Goal: Task Accomplishment & Management: Use online tool/utility

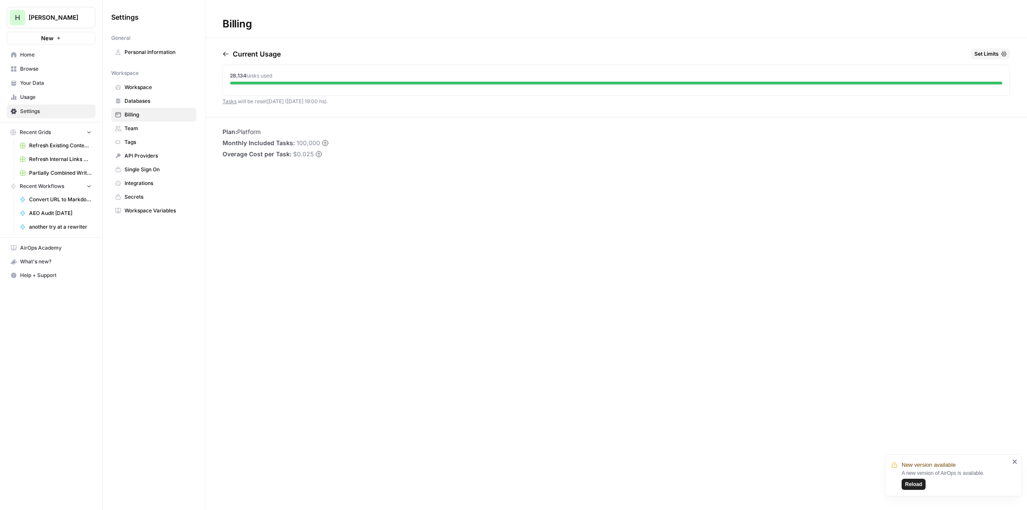
click at [906, 486] on span "Reload" at bounding box center [913, 484] width 17 height 8
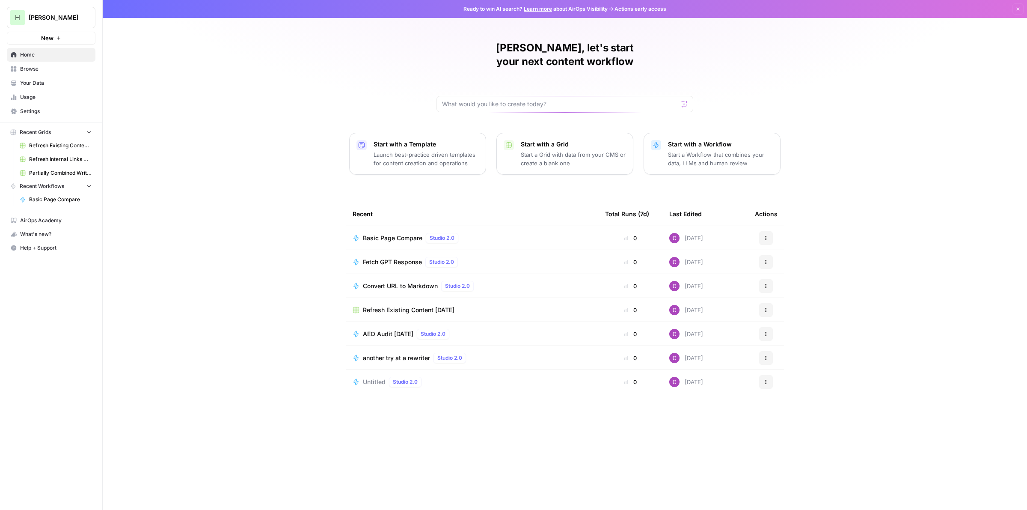
click at [409, 150] on p "Launch best-practice driven templates for content creation and operations" at bounding box center [426, 158] width 105 height 17
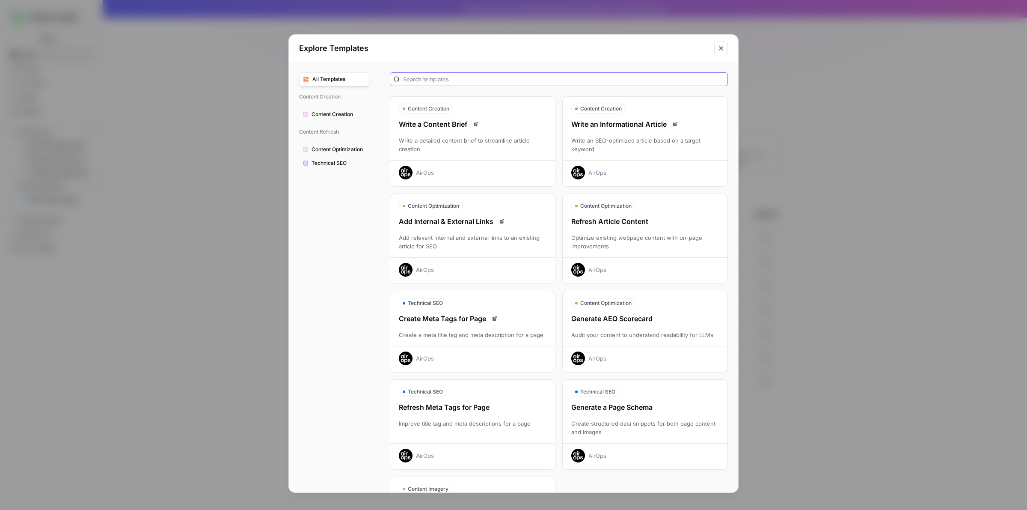
click at [478, 78] on input "text" at bounding box center [563, 79] width 321 height 9
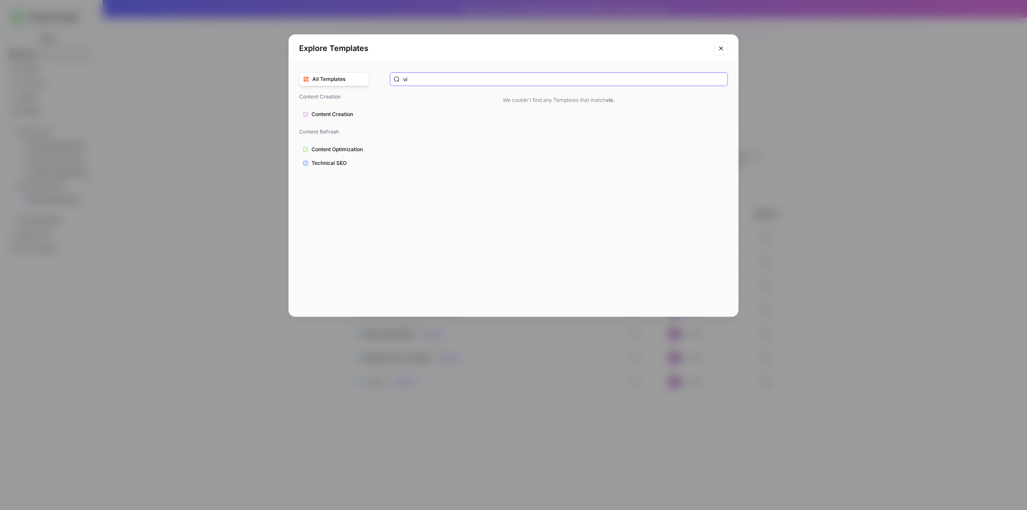
type input "v"
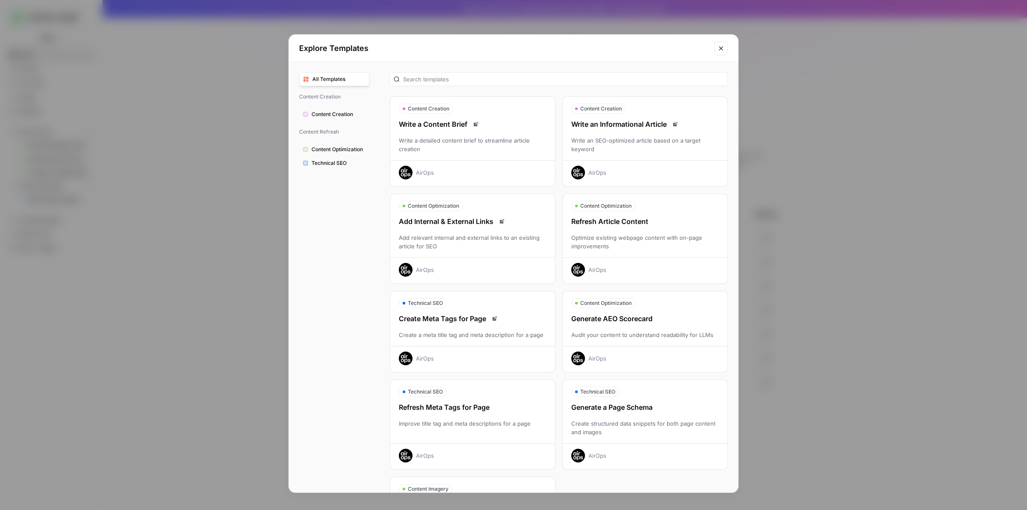
click at [720, 48] on icon "Close modal" at bounding box center [720, 48] width 7 height 7
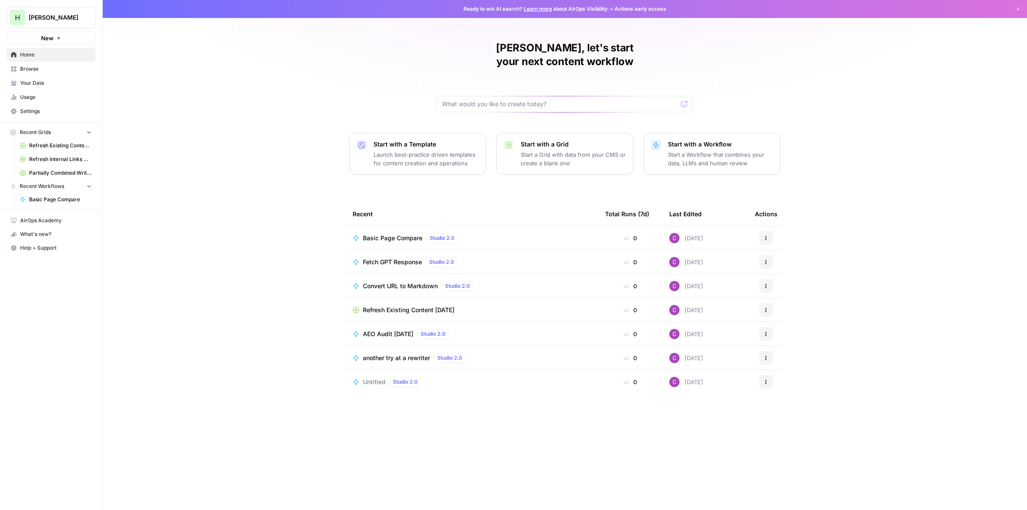
click at [557, 150] on p "Start a Grid with data from your CMS or create a blank one" at bounding box center [573, 158] width 105 height 17
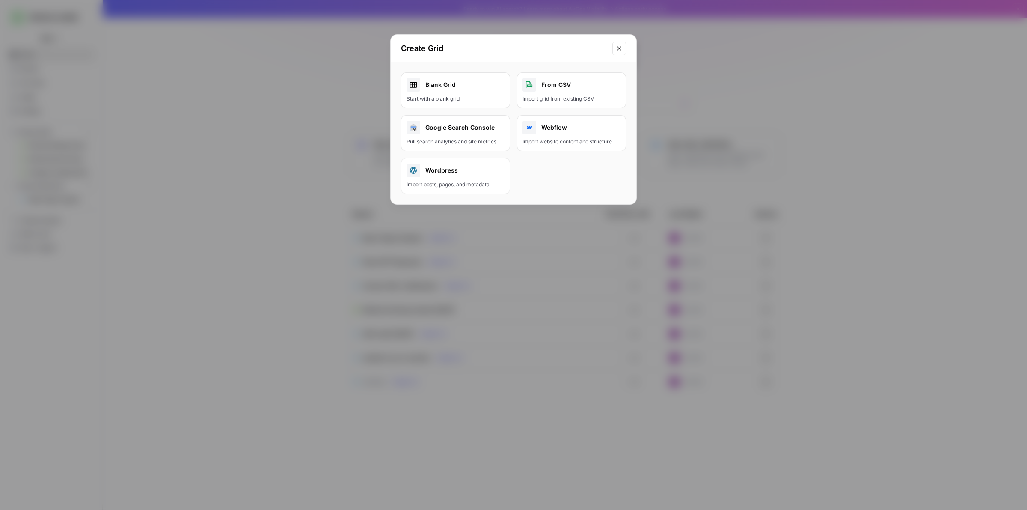
click at [619, 44] on button "Close modal" at bounding box center [619, 49] width 14 height 14
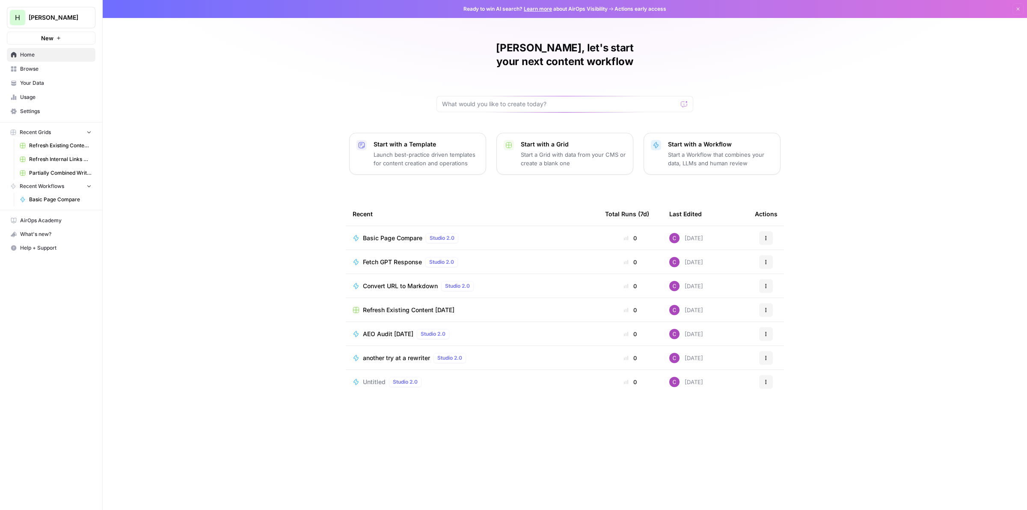
click at [678, 140] on p "Start with a Workflow" at bounding box center [720, 144] width 105 height 9
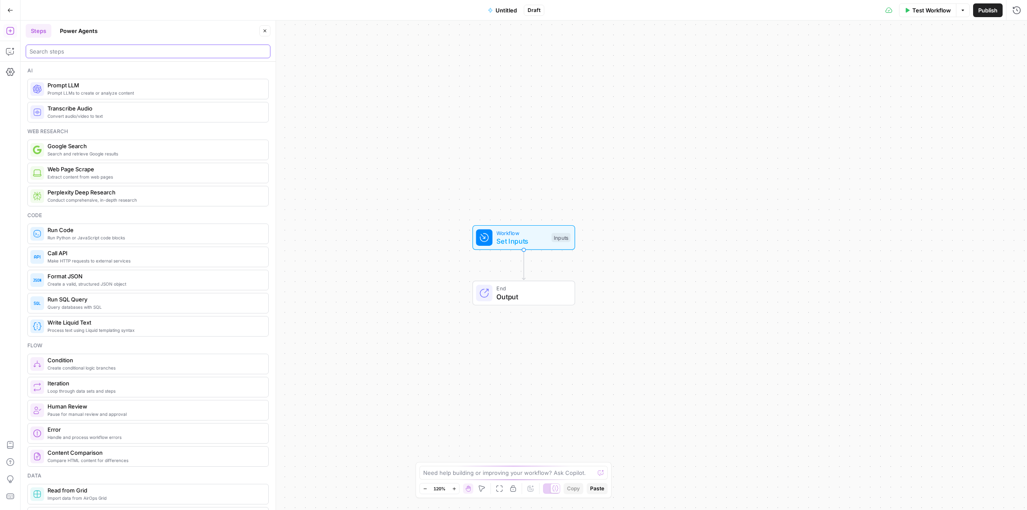
click at [93, 50] on input "search" at bounding box center [148, 51] width 237 height 9
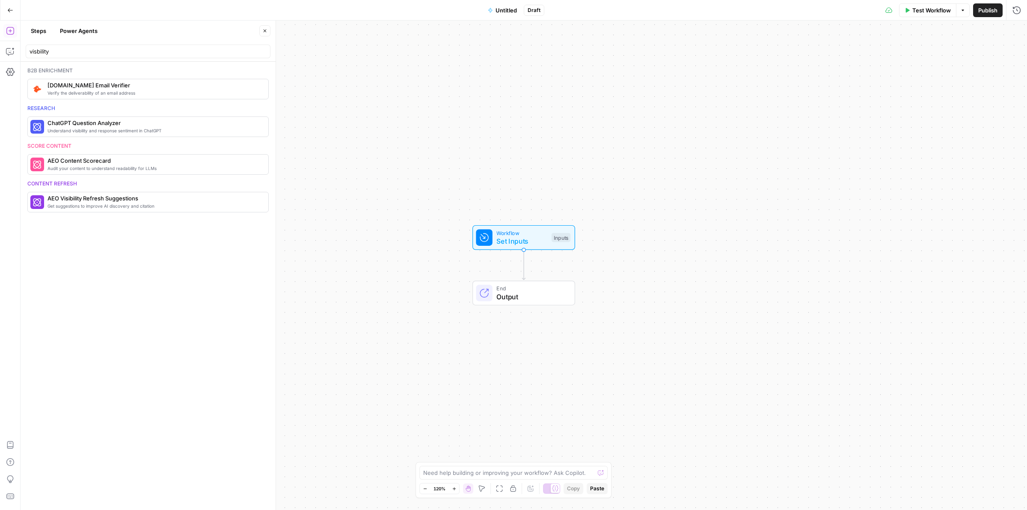
click at [86, 46] on div "visbility" at bounding box center [148, 51] width 245 height 14
click at [83, 56] on input "visbility" at bounding box center [148, 51] width 237 height 9
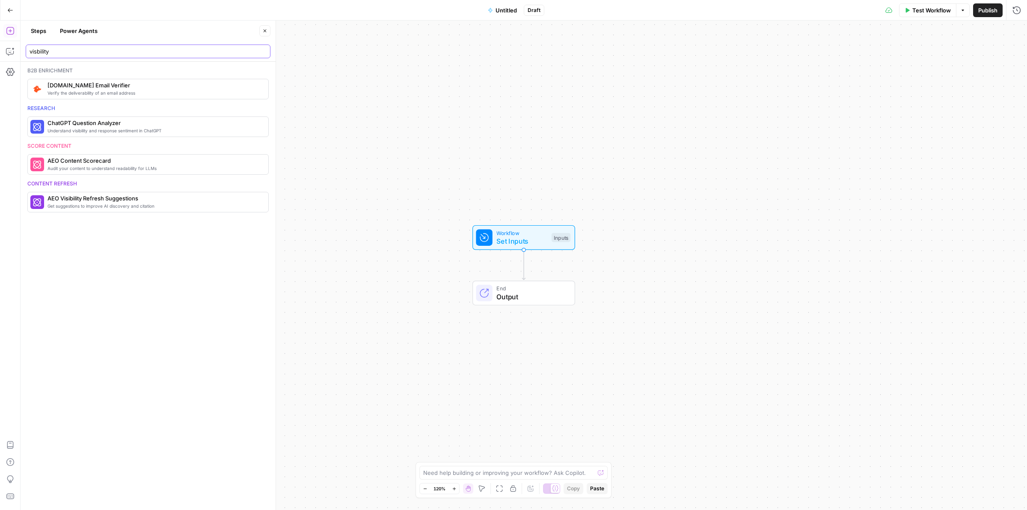
click at [83, 56] on input "visbility" at bounding box center [148, 51] width 237 height 9
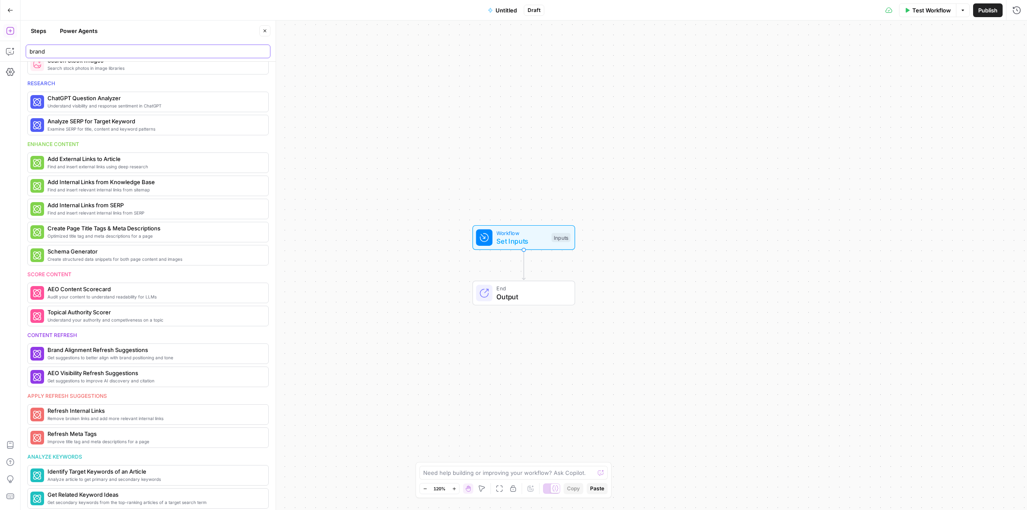
scroll to position [407, 0]
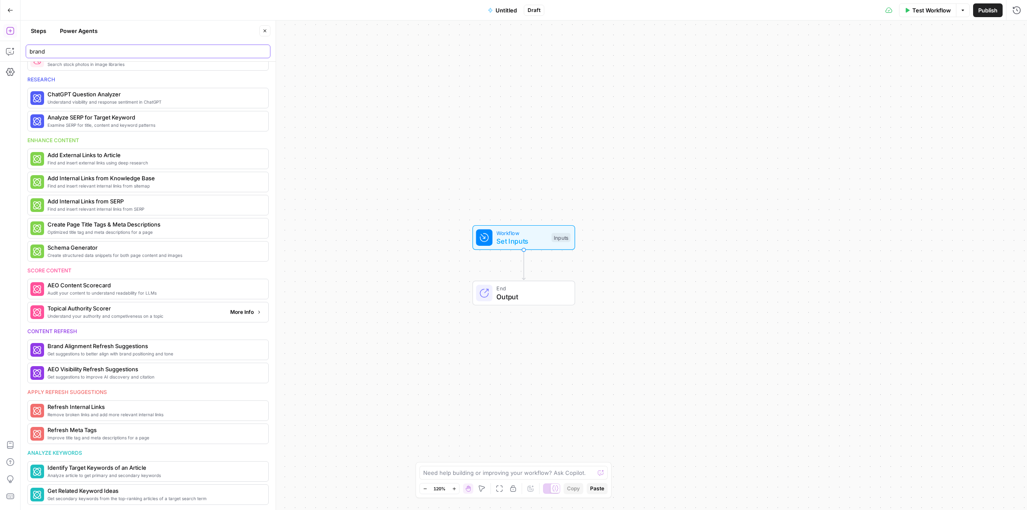
type input "brand"
click at [230, 314] on span "More Info" at bounding box center [242, 312] width 24 height 8
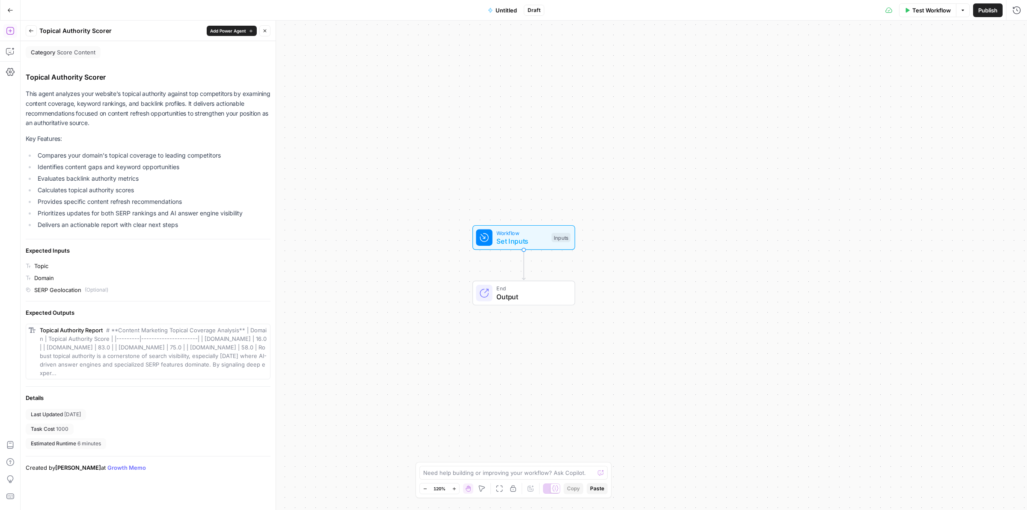
click at [222, 28] on span "Add Power Agent" at bounding box center [228, 30] width 36 height 7
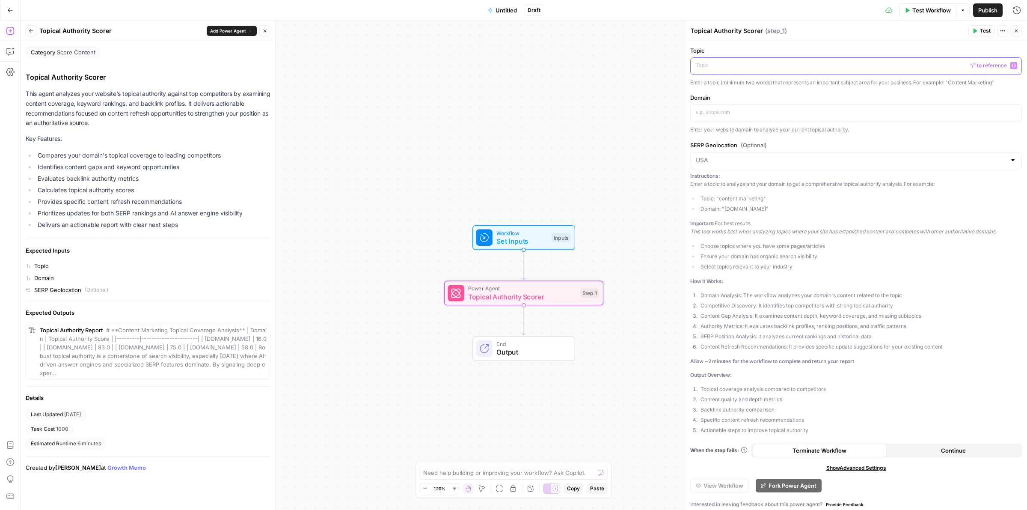
click at [791, 67] on p at bounding box center [856, 65] width 320 height 9
click at [746, 116] on p at bounding box center [856, 112] width 320 height 9
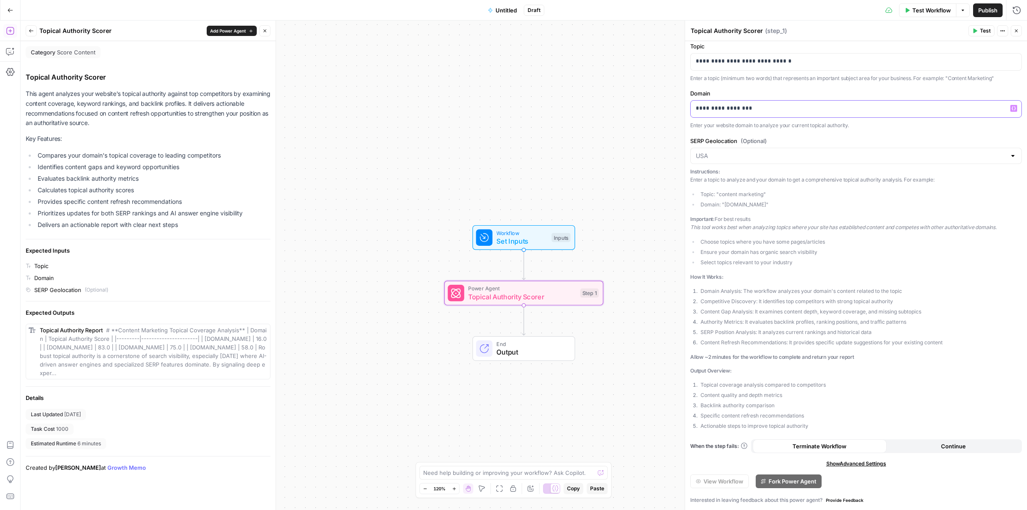
scroll to position [5, 0]
click at [828, 151] on input "SERP Geolocation (Optional)" at bounding box center [851, 155] width 310 height 9
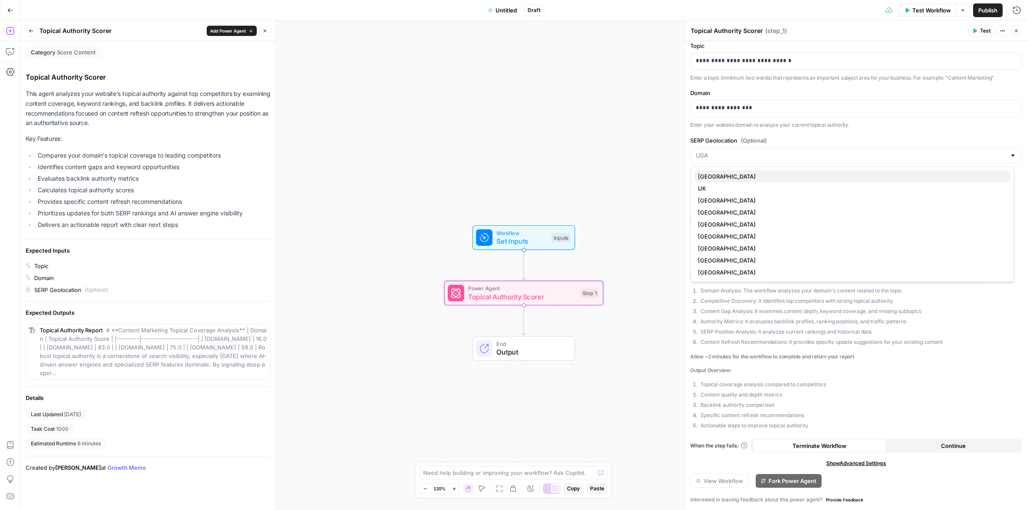
click at [759, 174] on span "USA" at bounding box center [850, 176] width 305 height 9
type input "USA"
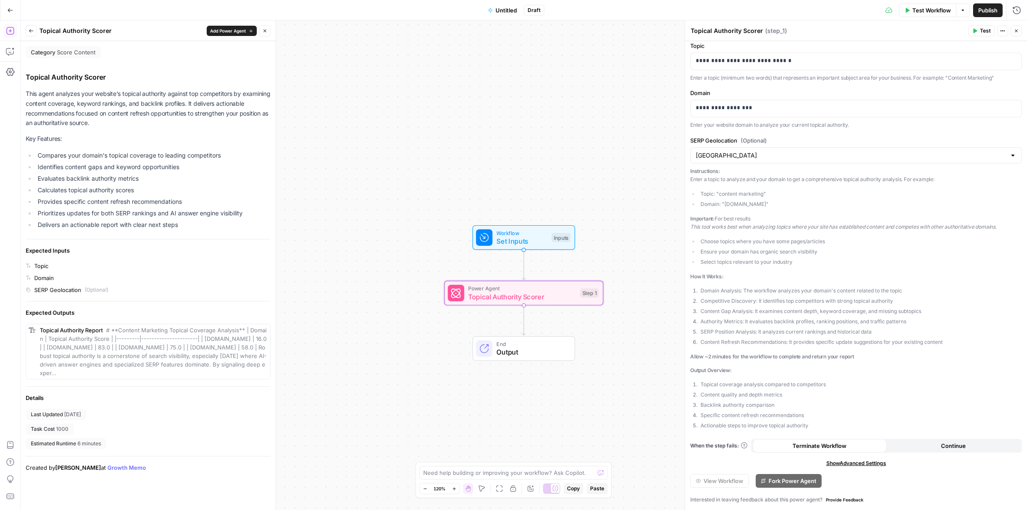
click at [804, 217] on p "Important: For best results This tool works best when analyzing topics where yo…" at bounding box center [856, 222] width 332 height 17
click at [985, 31] on span "Test" at bounding box center [985, 31] width 11 height 8
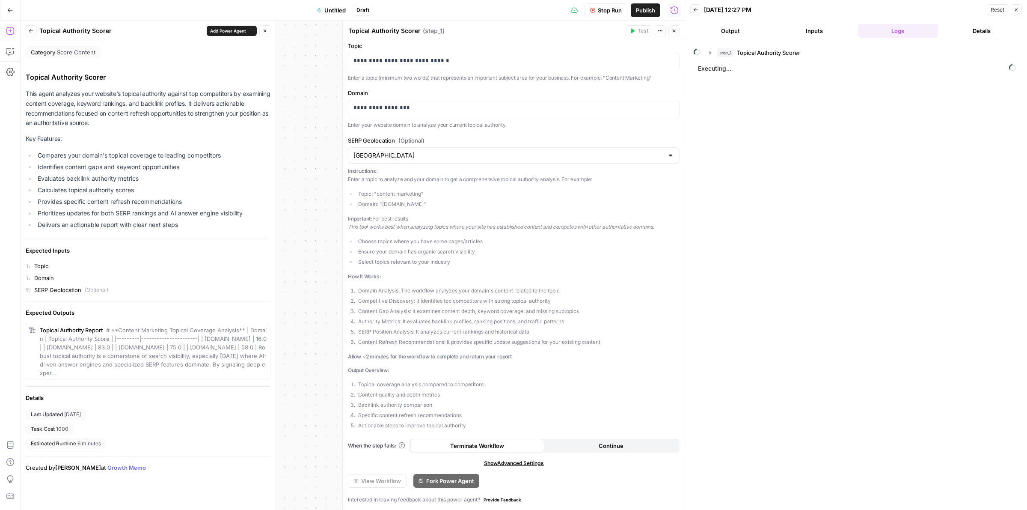
click at [266, 30] on icon "button" at bounding box center [265, 31] width 3 height 3
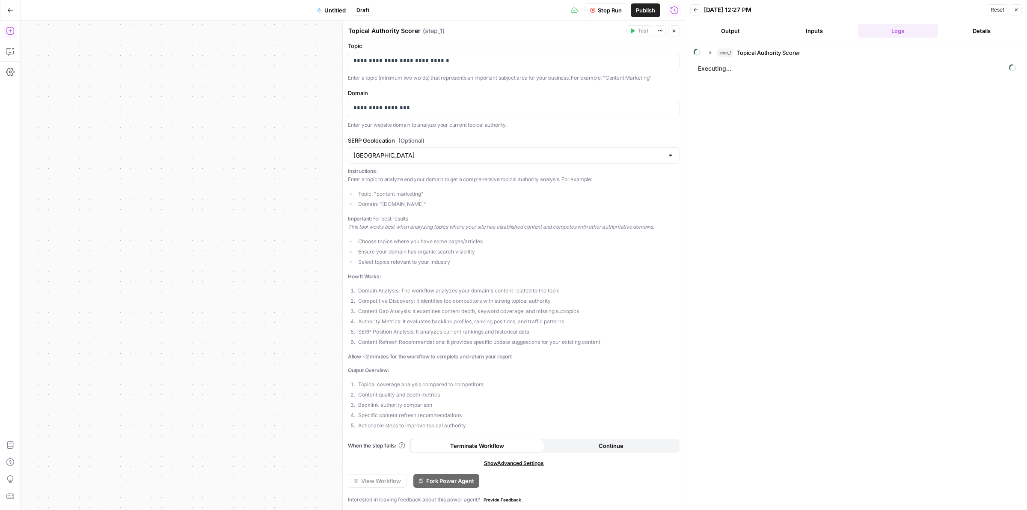
click at [12, 29] on icon "button" at bounding box center [10, 31] width 9 height 9
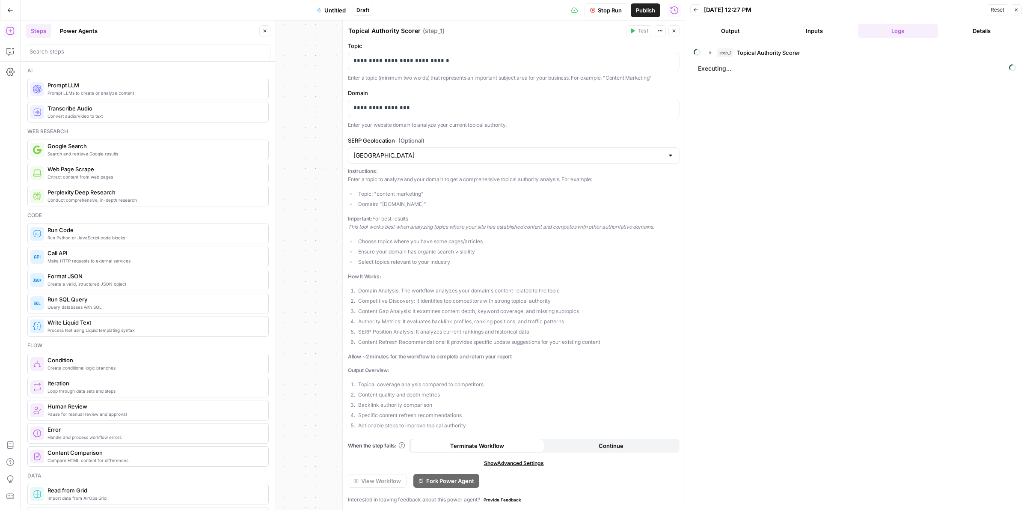
click at [80, 31] on button "Power Agents" at bounding box center [79, 31] width 48 height 14
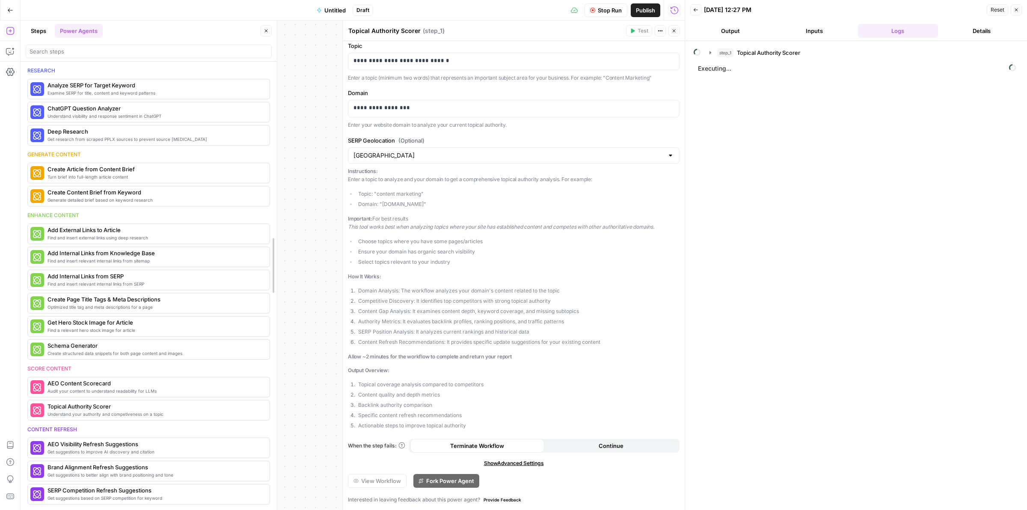
drag, startPoint x: 271, startPoint y: 261, endPoint x: 272, endPoint y: 271, distance: 9.5
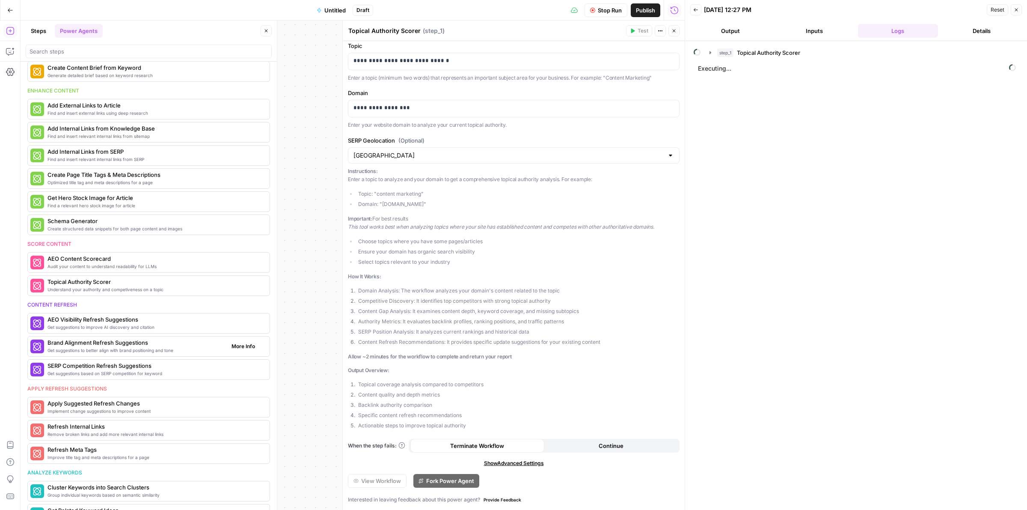
scroll to position [172, 0]
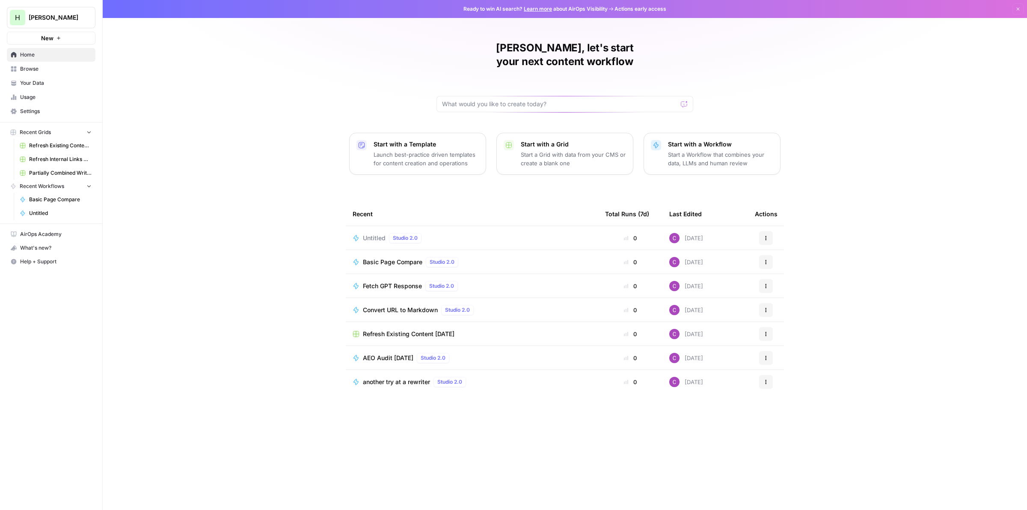
click at [50, 114] on span "Settings" at bounding box center [55, 111] width 71 height 8
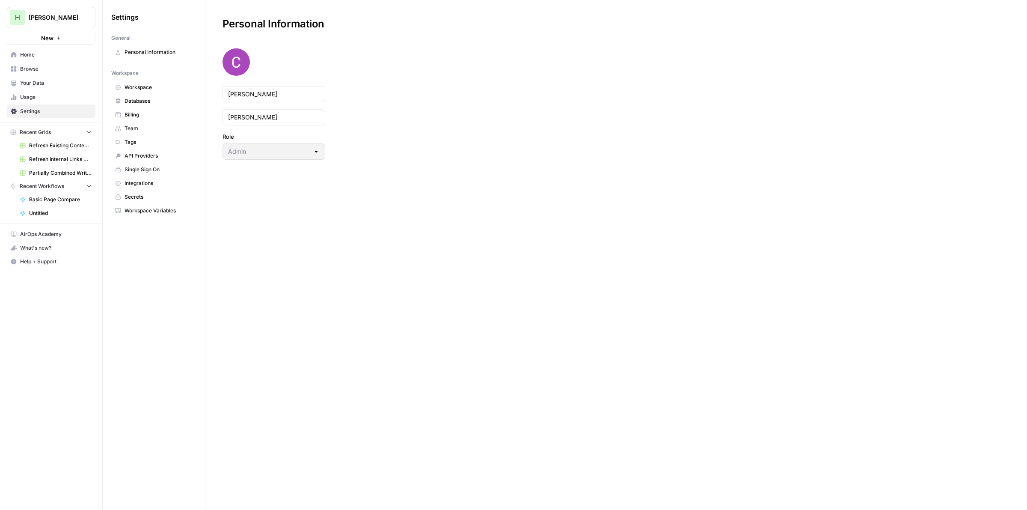
click at [753, 148] on div "Personal Information Clayton Hasbrook Role Admin" at bounding box center [615, 80] width 821 height 160
click at [35, 245] on div "What's new?" at bounding box center [51, 247] width 88 height 13
click at [33, 238] on span "AirOps Academy" at bounding box center [55, 234] width 71 height 8
click at [33, 54] on span "Home" at bounding box center [55, 55] width 71 height 8
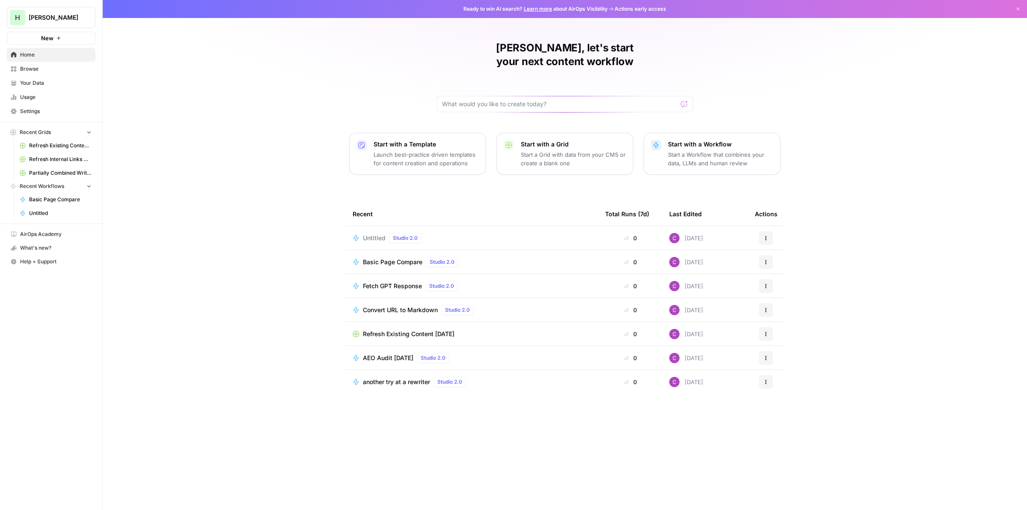
click at [36, 251] on div "What's new?" at bounding box center [51, 247] width 88 height 13
click at [39, 247] on div "What's new?" at bounding box center [51, 247] width 88 height 13
click at [43, 262] on span "Help + Support" at bounding box center [55, 262] width 71 height 8
click at [678, 150] on p "Start a Workflow that combines your data, LLMs and human review" at bounding box center [720, 158] width 105 height 17
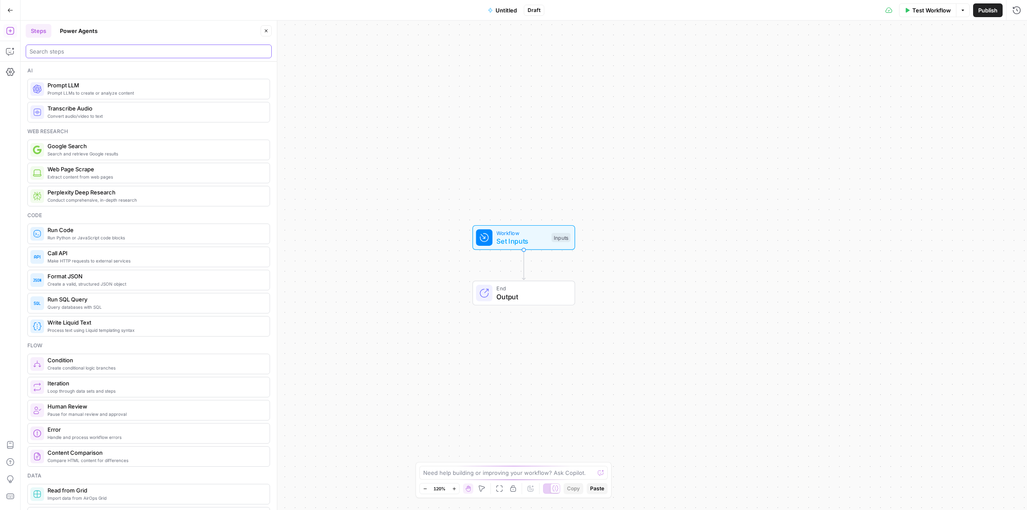
click at [147, 52] on input "search" at bounding box center [149, 51] width 238 height 9
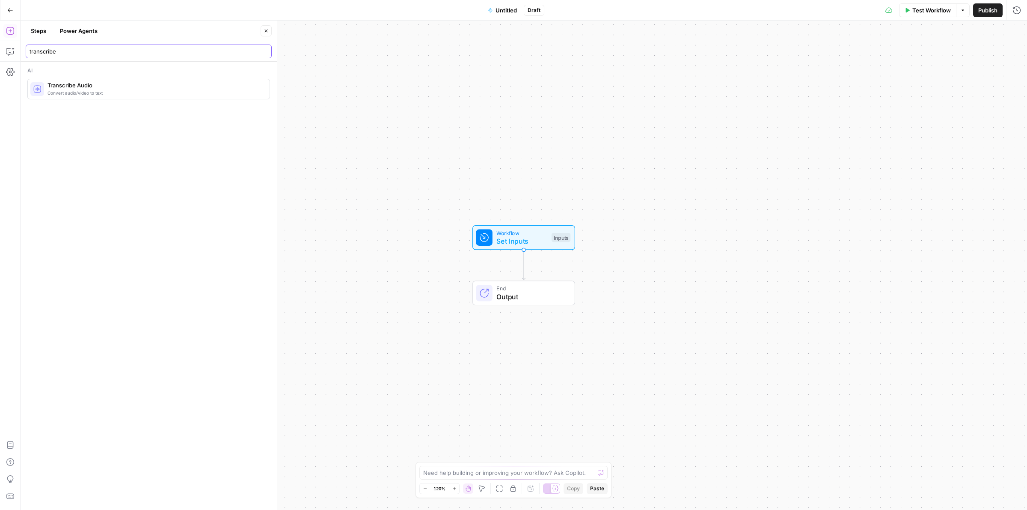
type input "transcribe"
click at [80, 95] on span "Convert audio/video to text" at bounding box center [154, 92] width 215 height 7
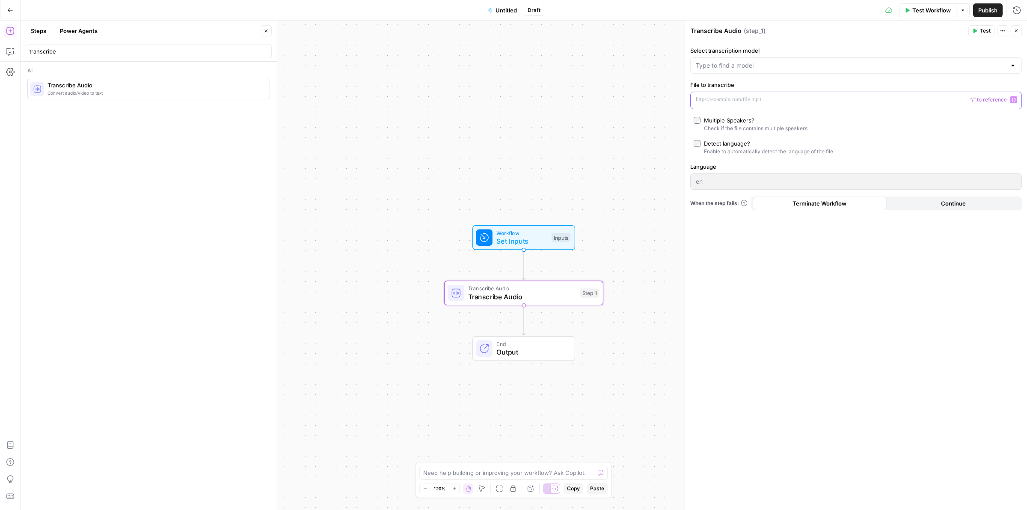
click at [742, 98] on p at bounding box center [849, 99] width 307 height 9
click at [511, 233] on span "Workflow" at bounding box center [521, 232] width 51 height 8
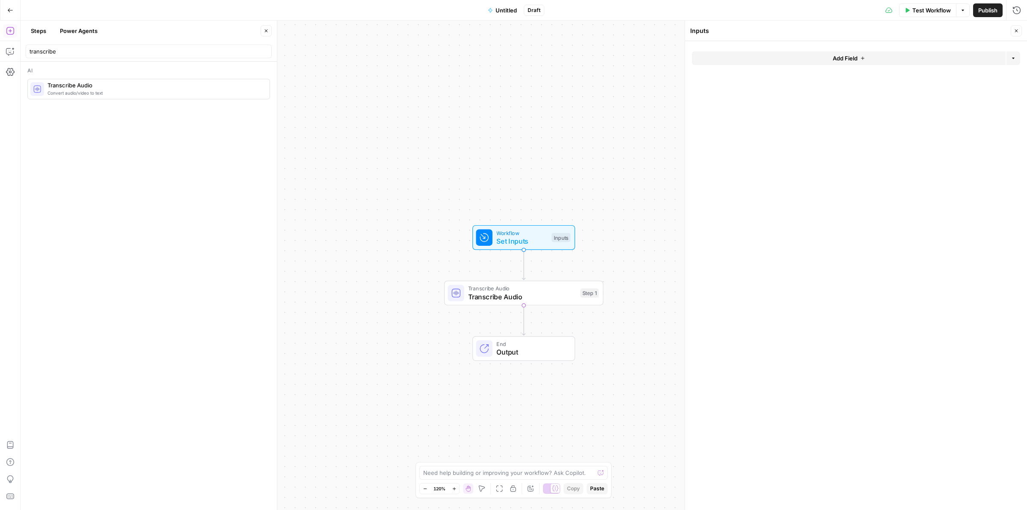
click at [841, 58] on span "Add Field" at bounding box center [845, 58] width 25 height 9
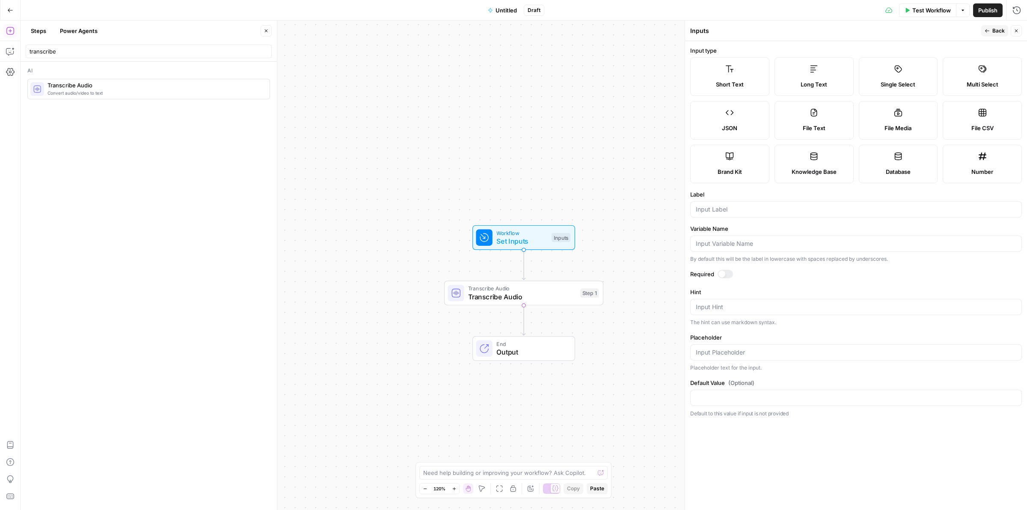
click at [890, 119] on label "File Media" at bounding box center [898, 120] width 79 height 39
type textarea "Supports .mp4, .mp3, .wav, .jpg, .png, .webp, .wma, .m4a file types"
click at [740, 213] on input "Label" at bounding box center [856, 209] width 320 height 9
type input "Recording"
click at [996, 28] on span "Back" at bounding box center [998, 31] width 12 height 8
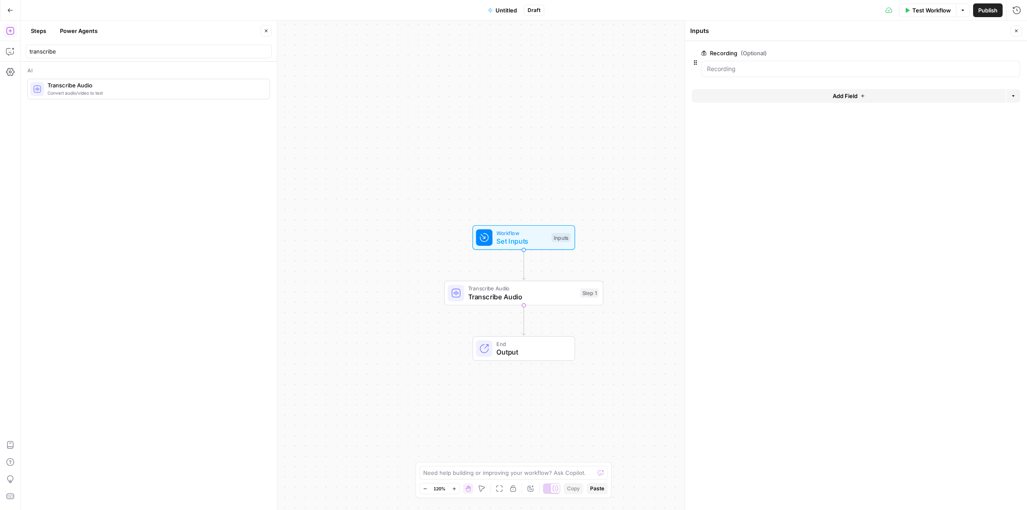
click at [506, 11] on span "Untitled" at bounding box center [505, 10] width 21 height 9
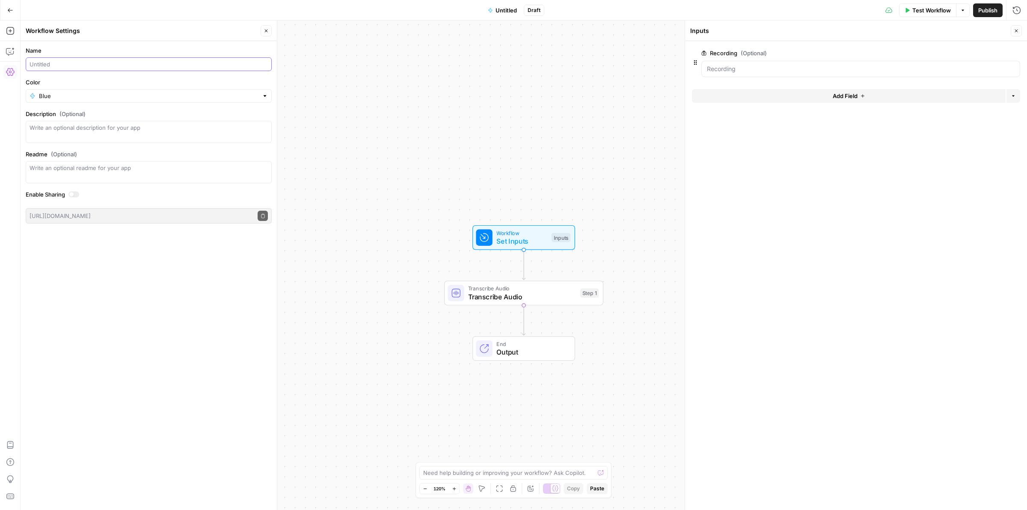
click at [103, 68] on input "Name" at bounding box center [149, 64] width 238 height 9
type input "Transcribe Audio File"
click at [511, 299] on span "Transcribe Audio" at bounding box center [522, 296] width 108 height 10
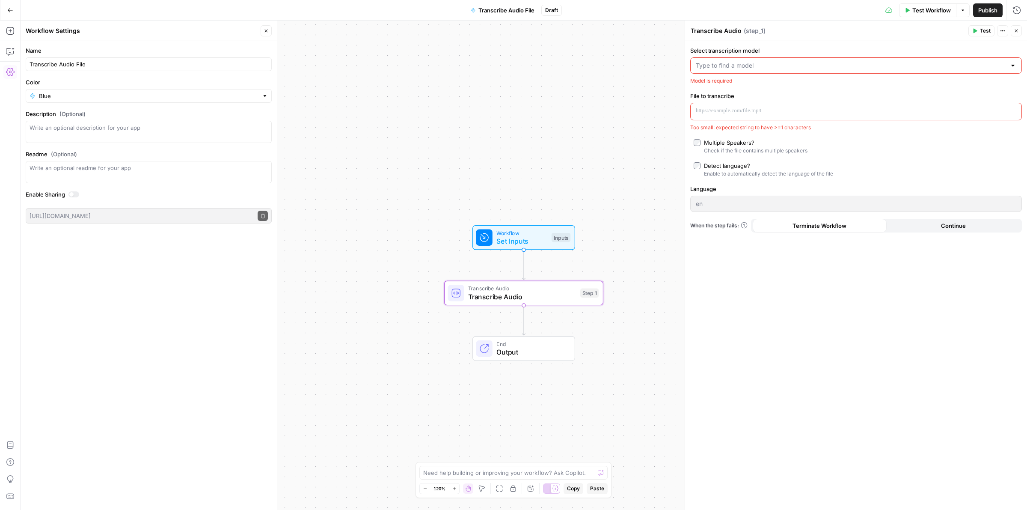
click at [762, 66] on input "Select transcription model" at bounding box center [851, 65] width 310 height 9
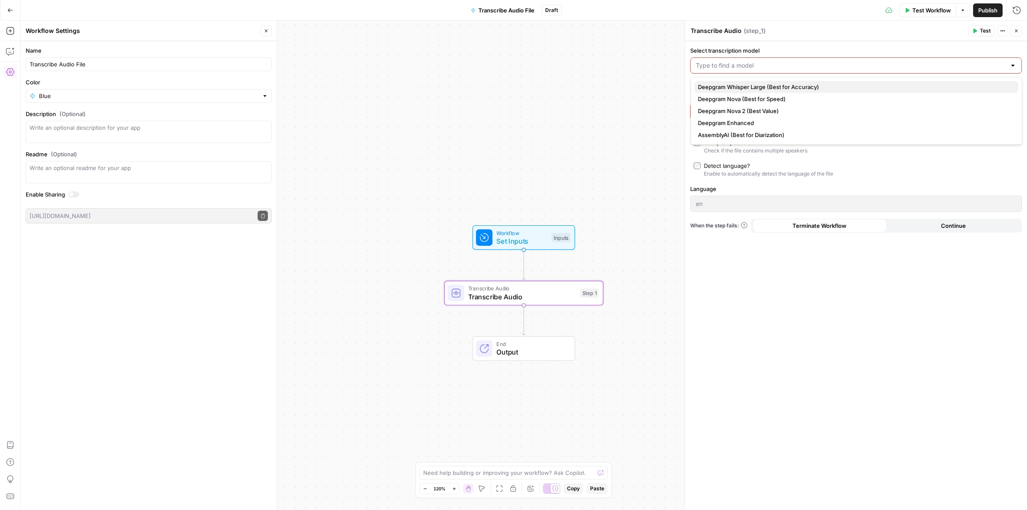
click at [767, 90] on span "Deepgram Whisper Large (Best for Accuracy)" at bounding box center [855, 87] width 314 height 9
type input "Deepgram Whisper Large (Best for Accuracy)"
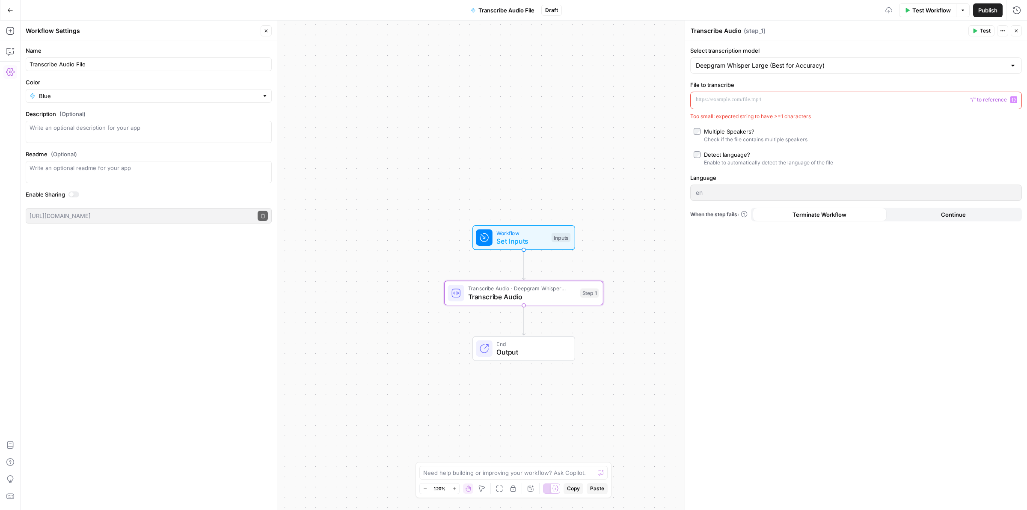
click at [745, 101] on p at bounding box center [849, 99] width 307 height 9
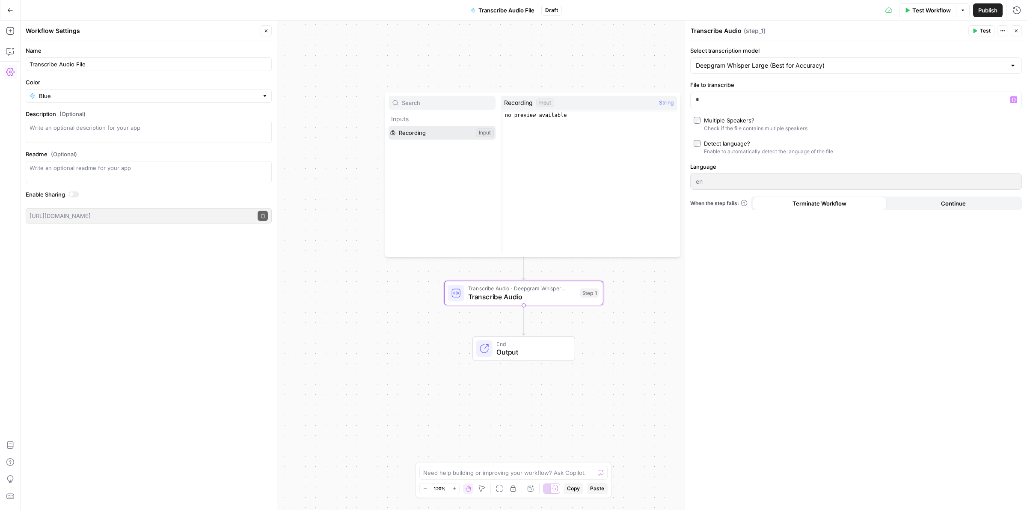
click at [416, 133] on button "Select variable Recording" at bounding box center [441, 133] width 107 height 14
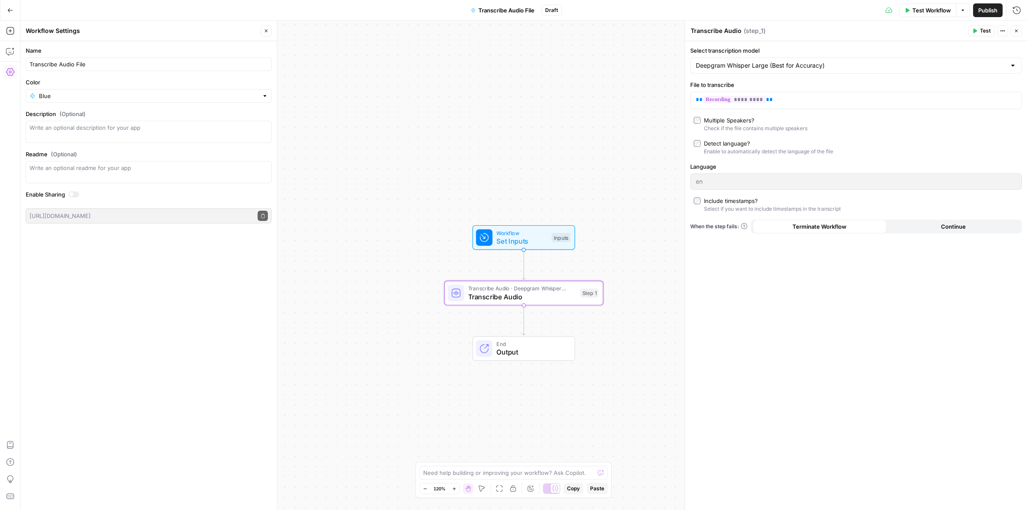
click at [989, 12] on span "Publish" at bounding box center [987, 10] width 19 height 9
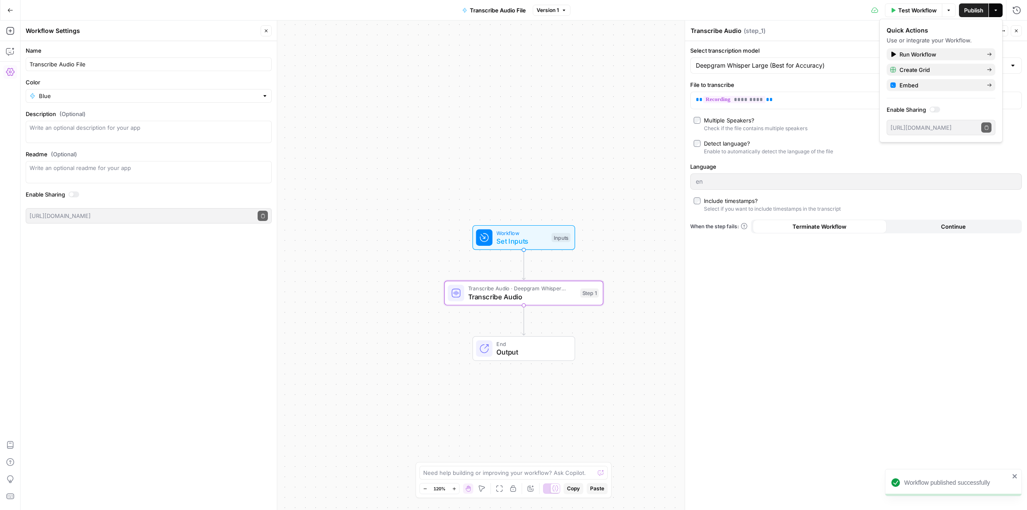
click at [966, 6] on span "Publish" at bounding box center [973, 10] width 19 height 9
click at [927, 52] on span "Run Workflow" at bounding box center [939, 54] width 80 height 9
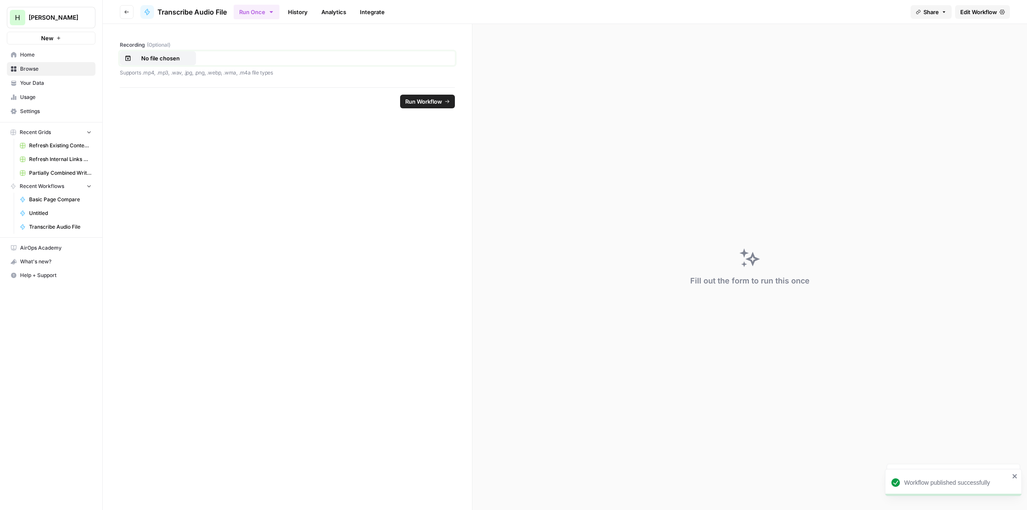
click at [172, 56] on p "No file chosen" at bounding box center [160, 58] width 55 height 9
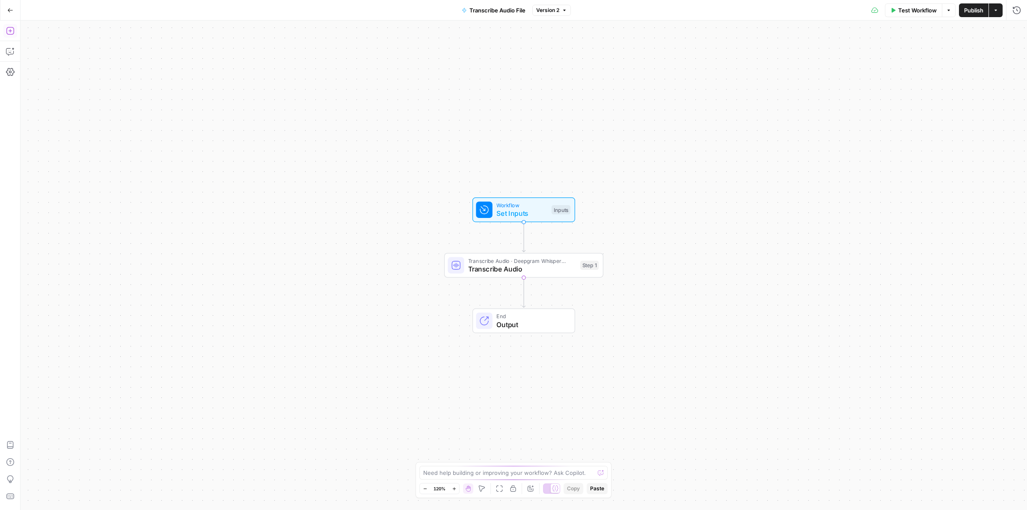
click at [12, 33] on icon "button" at bounding box center [10, 31] width 9 height 9
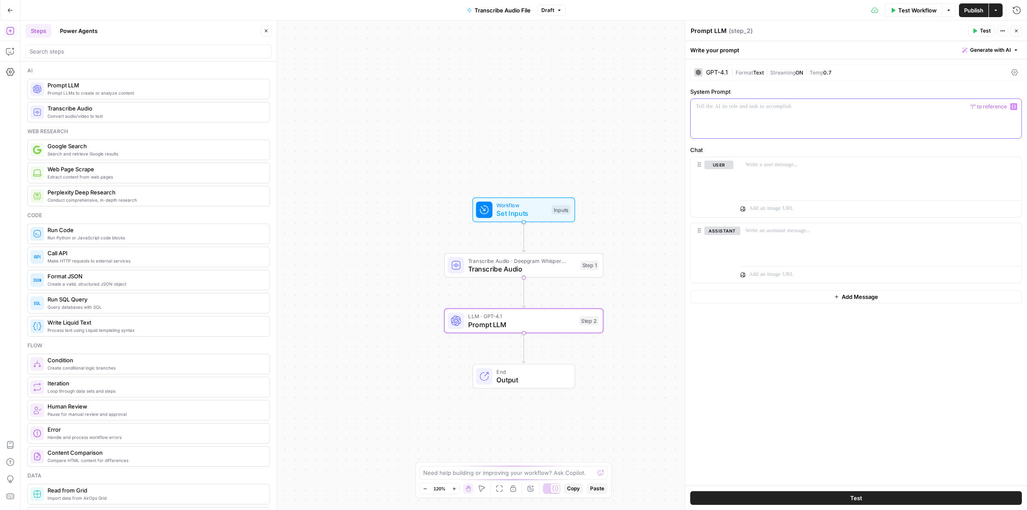
click at [756, 110] on p at bounding box center [856, 106] width 320 height 9
click at [769, 153] on label "Chat" at bounding box center [856, 149] width 332 height 9
click at [778, 166] on p at bounding box center [880, 164] width 271 height 9
click at [497, 212] on span "Set Inputs" at bounding box center [521, 213] width 51 height 10
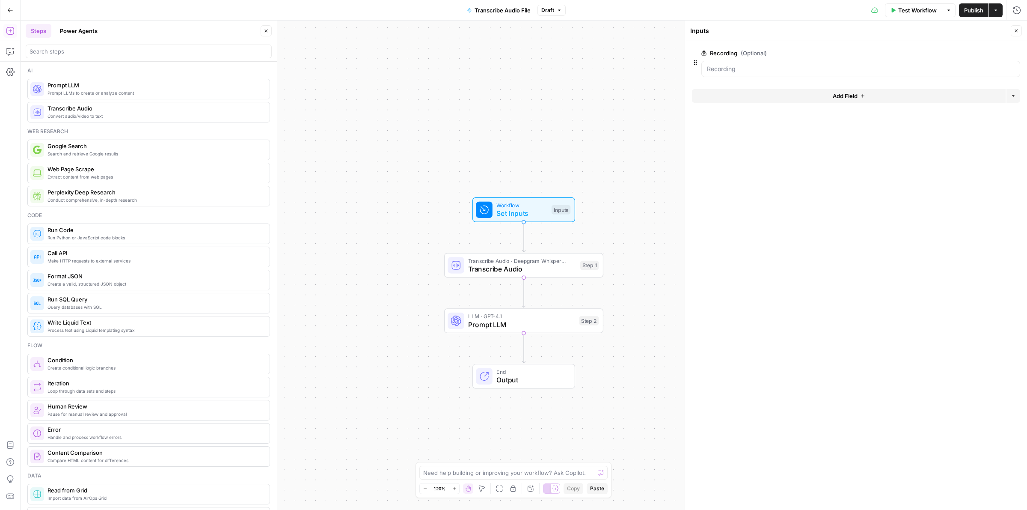
click at [830, 95] on button "Add Field" at bounding box center [849, 96] width 314 height 14
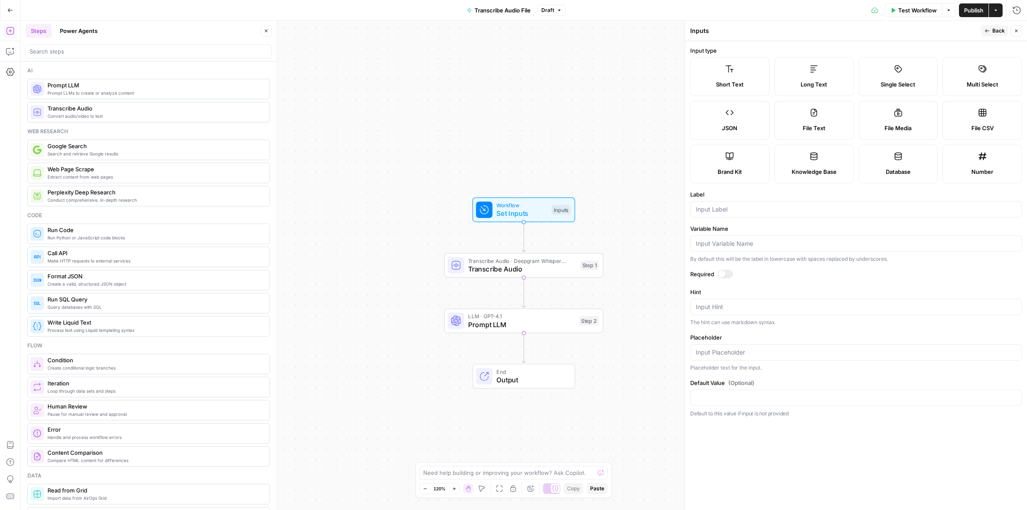
click at [722, 214] on div at bounding box center [856, 209] width 332 height 16
type input "Speakers"
click at [990, 30] on button "Back" at bounding box center [994, 30] width 27 height 11
click at [978, 30] on div "Inputs" at bounding box center [834, 31] width 288 height 9
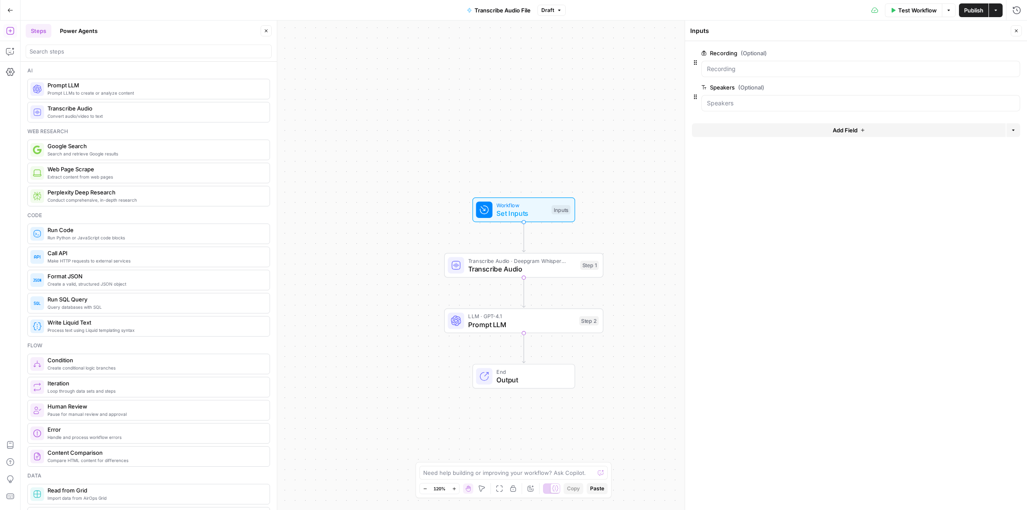
click at [1013, 31] on button "Close" at bounding box center [1016, 30] width 11 height 11
click at [492, 324] on span "Prompt LLM" at bounding box center [521, 324] width 107 height 10
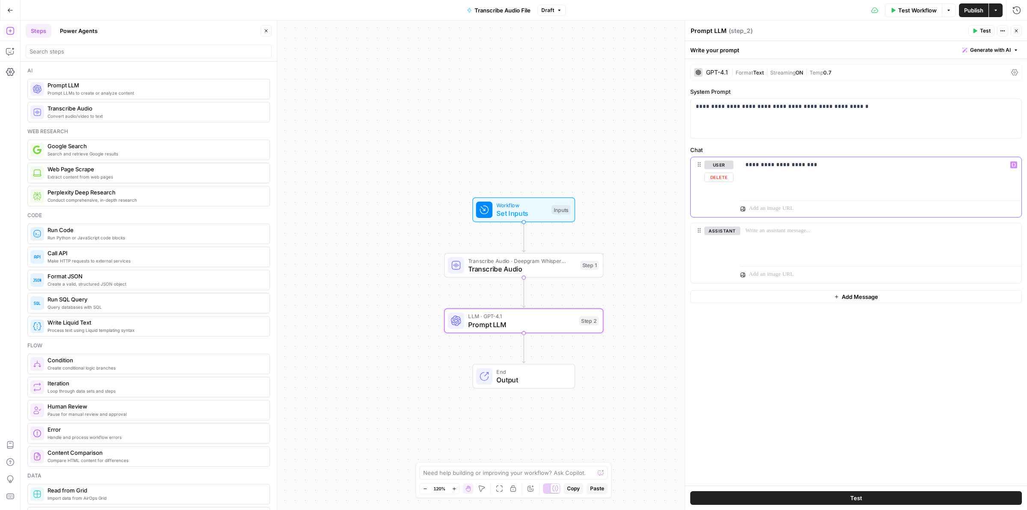
click at [817, 167] on p "**********" at bounding box center [880, 164] width 270 height 9
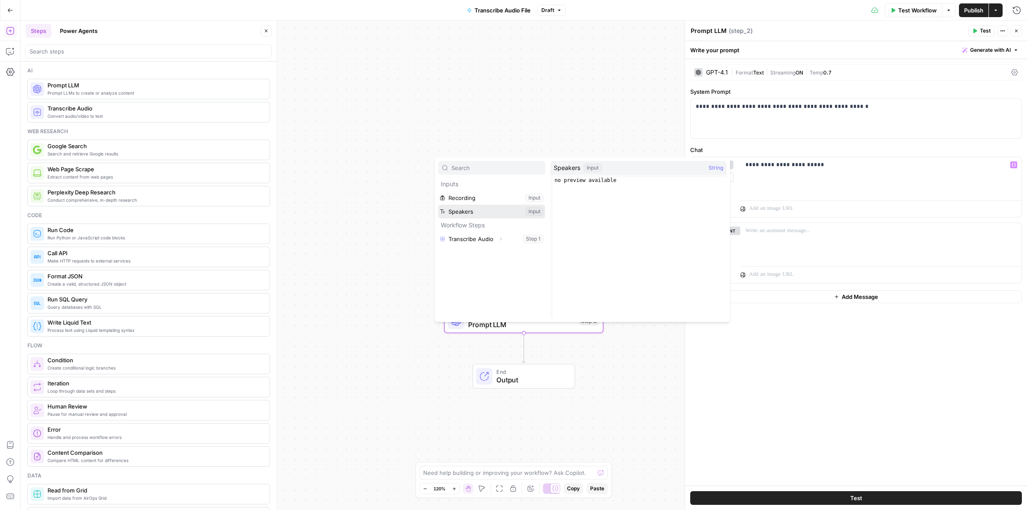
click at [459, 212] on button "Select variable Speakers" at bounding box center [491, 212] width 107 height 14
click at [459, 242] on button "Select variable Transcribe Audio" at bounding box center [491, 239] width 107 height 14
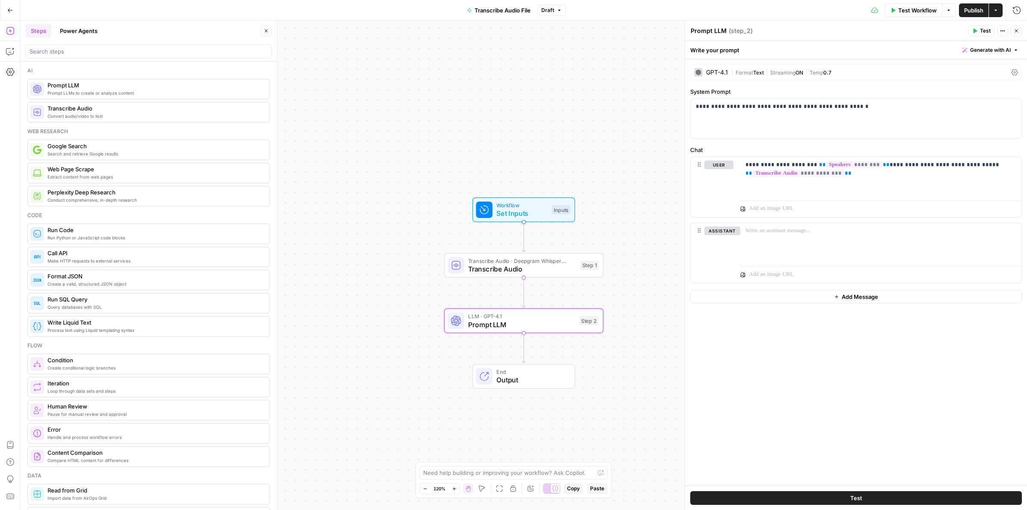
click at [968, 12] on span "Publish" at bounding box center [973, 10] width 19 height 9
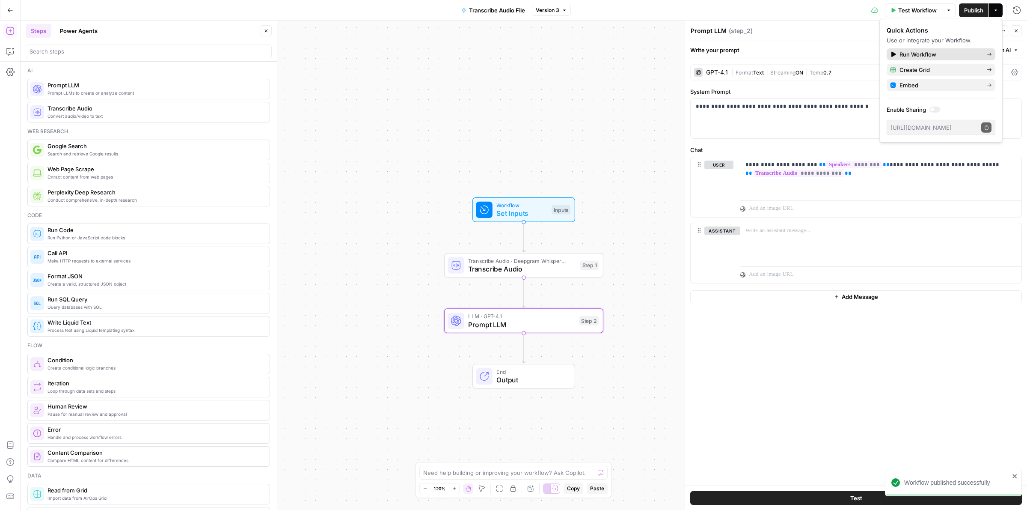
click at [901, 58] on span "Run Workflow" at bounding box center [939, 54] width 80 height 9
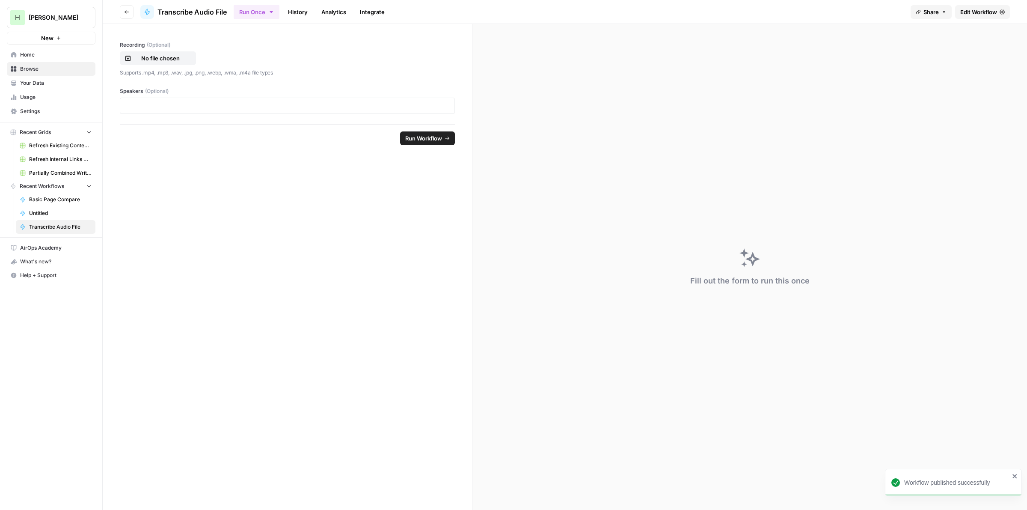
click at [205, 110] on div at bounding box center [287, 106] width 335 height 16
click at [197, 106] on p at bounding box center [287, 105] width 324 height 9
click at [976, 12] on span "Edit Workflow" at bounding box center [978, 12] width 37 height 9
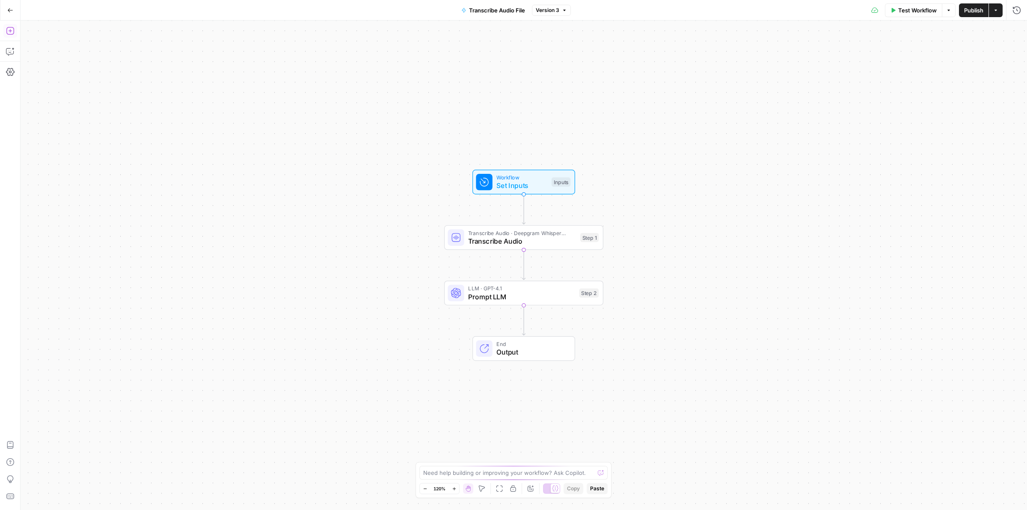
click at [12, 35] on button "Add Steps" at bounding box center [10, 31] width 14 height 14
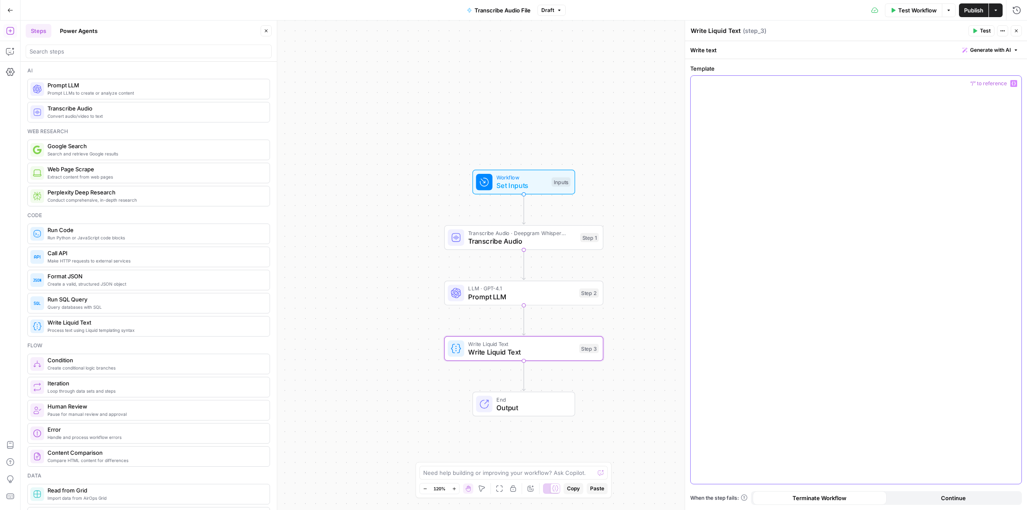
click at [789, 103] on div at bounding box center [856, 280] width 331 height 408
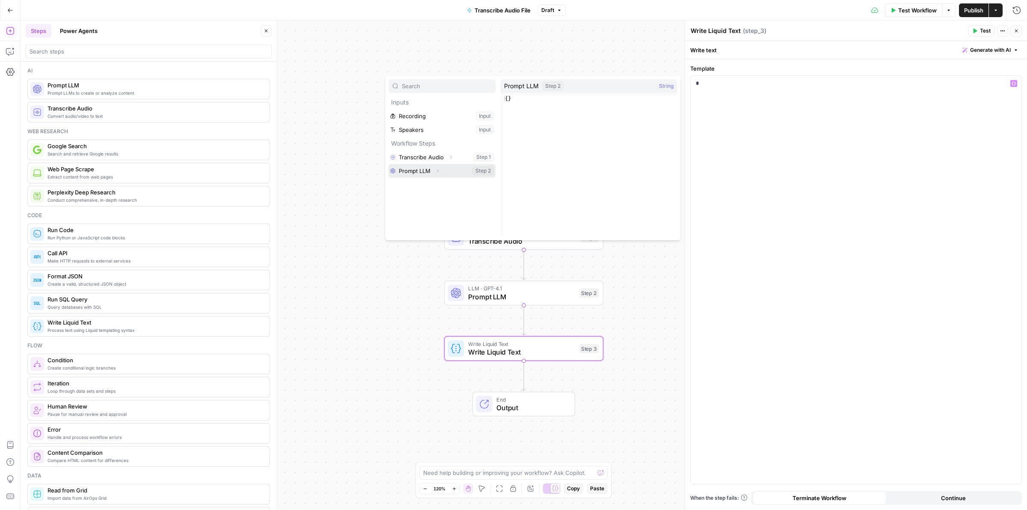
click at [412, 171] on button "Select variable Prompt LLM" at bounding box center [441, 171] width 107 height 14
click at [411, 162] on button "Select variable Transcribe Audio" at bounding box center [441, 157] width 107 height 14
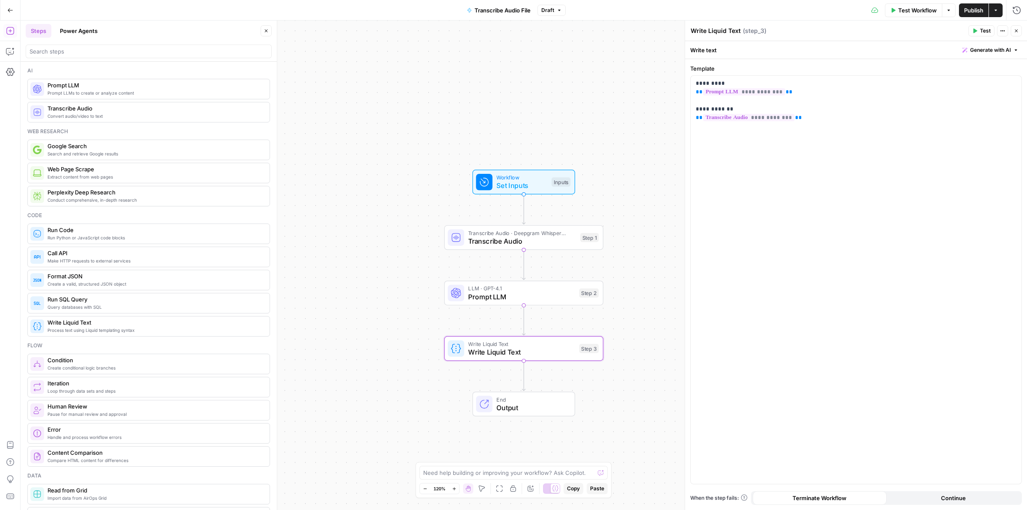
drag, startPoint x: 1015, startPoint y: 29, endPoint x: 857, endPoint y: 63, distance: 161.9
click at [1015, 29] on icon "button" at bounding box center [1016, 30] width 5 height 5
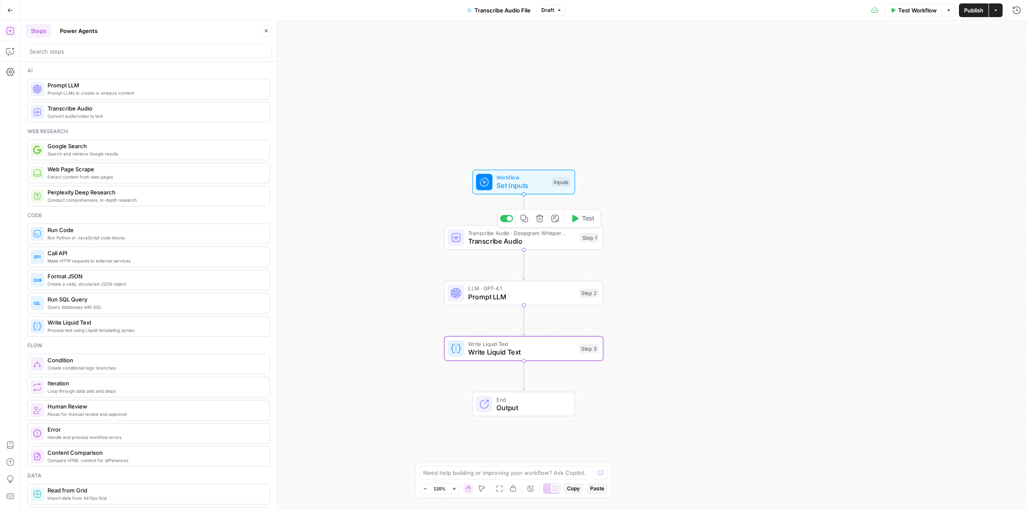
click at [501, 241] on span "Transcribe Audio" at bounding box center [522, 241] width 108 height 10
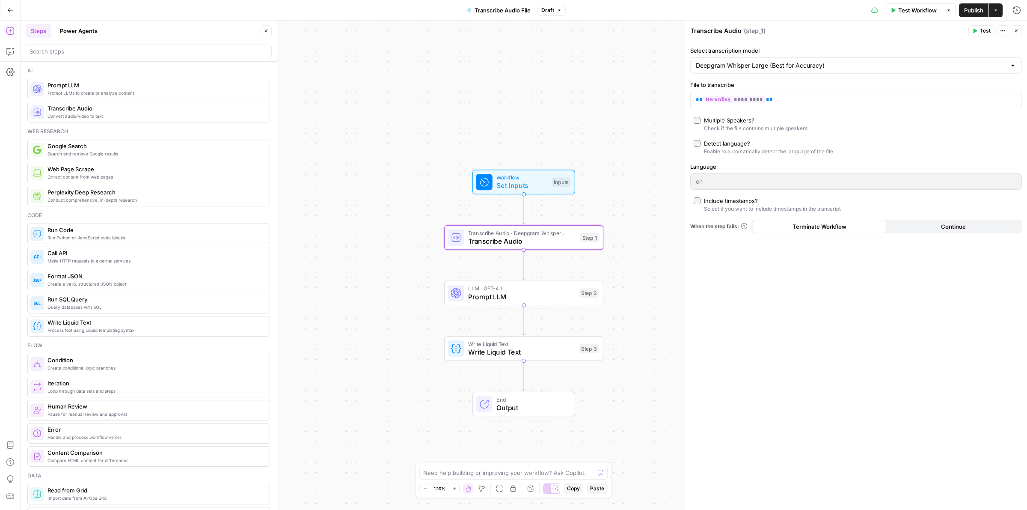
click at [973, 14] on span "Publish" at bounding box center [973, 10] width 19 height 9
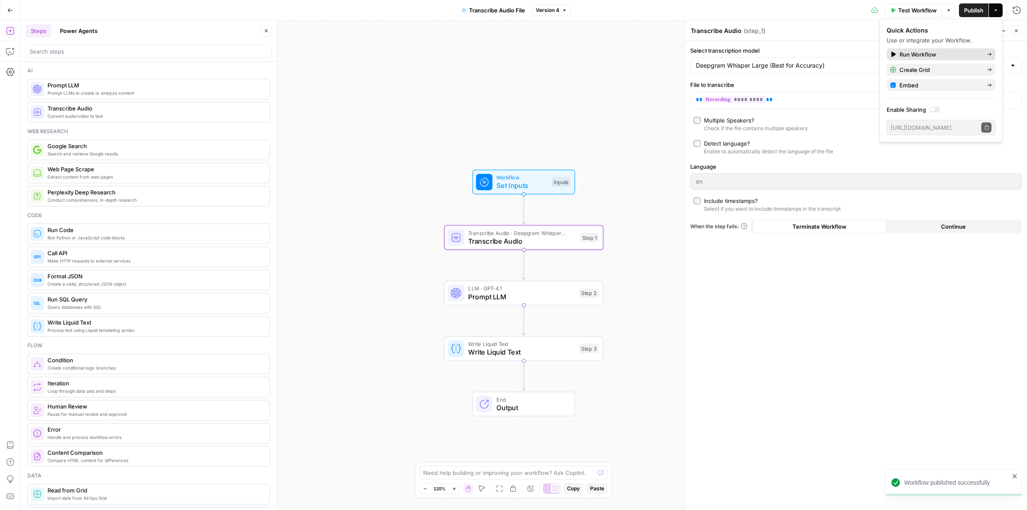
click at [910, 48] on link "Run Workflow" at bounding box center [940, 54] width 109 height 12
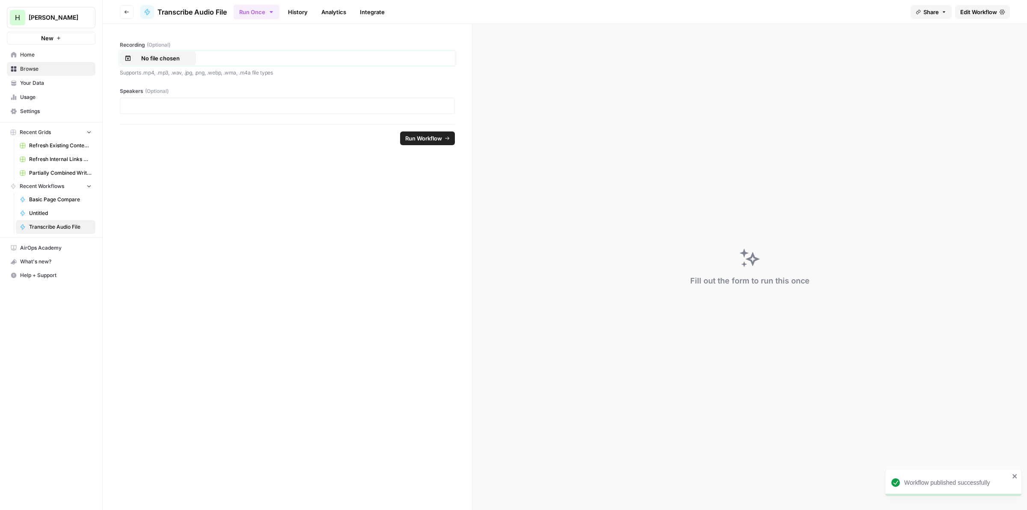
click at [145, 57] on p "No file chosen" at bounding box center [160, 58] width 55 height 9
click at [153, 99] on div at bounding box center [287, 106] width 335 height 16
click at [154, 103] on p at bounding box center [287, 105] width 324 height 9
click at [969, 9] on span "Edit Workflow" at bounding box center [978, 12] width 37 height 9
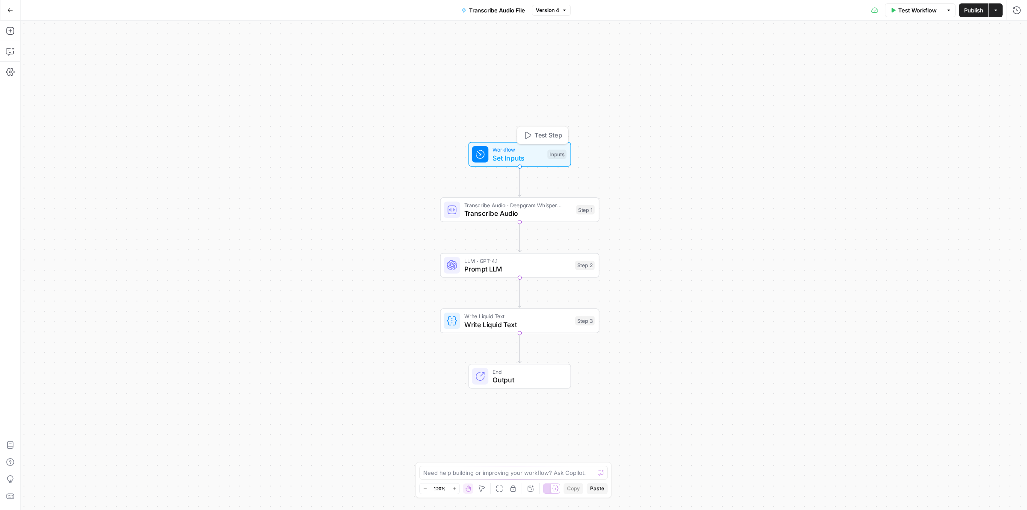
click at [508, 150] on span "Workflow" at bounding box center [517, 149] width 51 height 8
click at [1015, 90] on button "Delete group" at bounding box center [1015, 87] width 10 height 10
click at [477, 264] on span "Prompt LLM" at bounding box center [513, 269] width 98 height 10
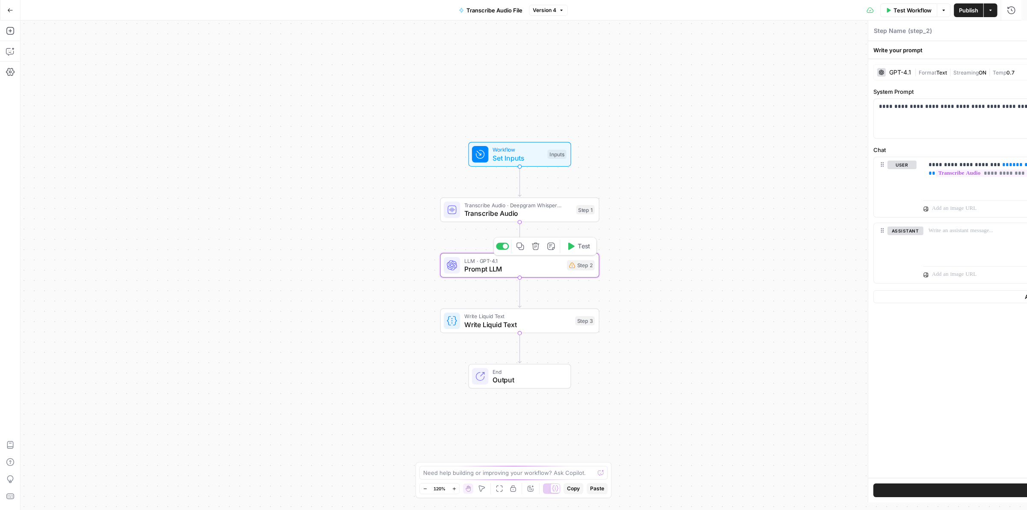
type textarea "Prompt LLM"
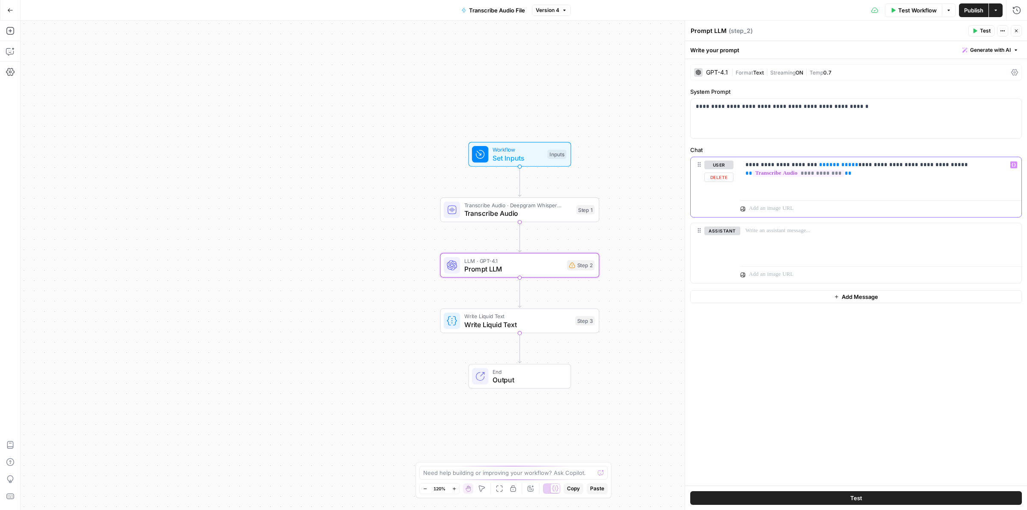
drag, startPoint x: 850, startPoint y: 168, endPoint x: 640, endPoint y: 166, distance: 209.7
click at [642, 163] on body "H Hasbrook New Home Browse Your Data Usage Settings Recent Grids Refresh Existi…" at bounding box center [513, 255] width 1027 height 510
drag, startPoint x: 640, startPoint y: 166, endPoint x: 640, endPoint y: 160, distance: 6.0
click at [640, 164] on div "Workflow Set Inputs Inputs Transcribe Audio · Deepgram Whisper Large Transcribe…" at bounding box center [524, 265] width 1006 height 489
click at [851, 165] on span "**" at bounding box center [854, 165] width 7 height 6
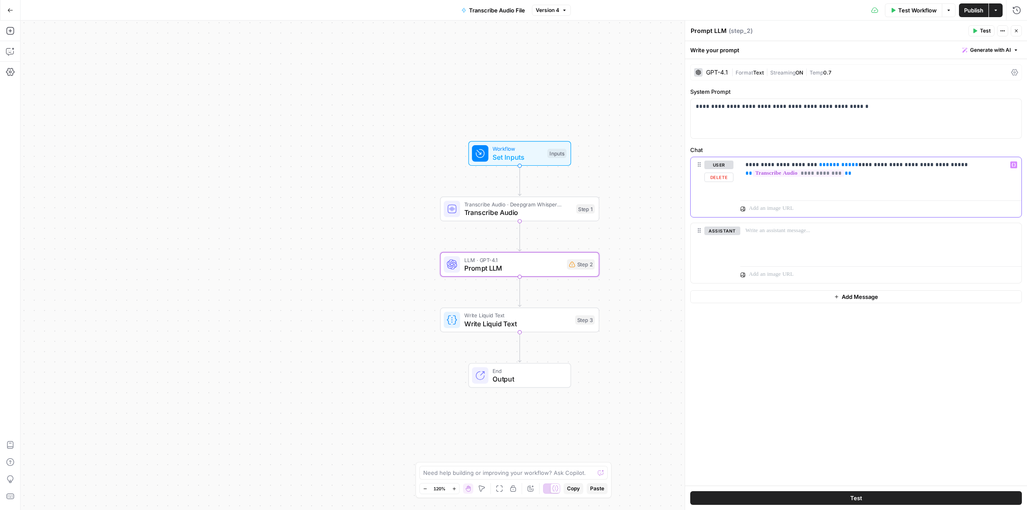
drag, startPoint x: 848, startPoint y: 165, endPoint x: 697, endPoint y: 161, distance: 150.2
click at [697, 161] on div "**********" at bounding box center [856, 187] width 331 height 60
click at [1017, 33] on icon "button" at bounding box center [1016, 30] width 5 height 5
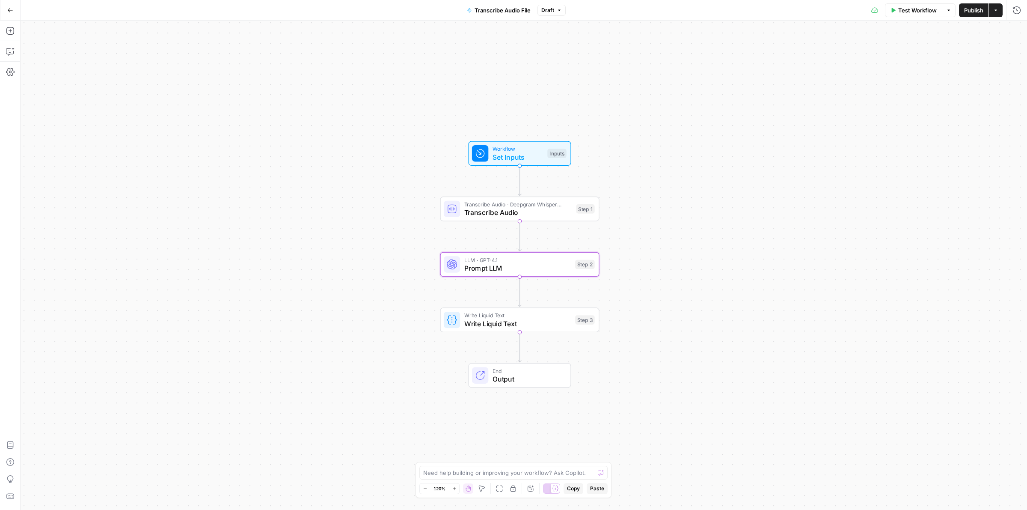
click at [974, 12] on span "Publish" at bounding box center [973, 10] width 19 height 9
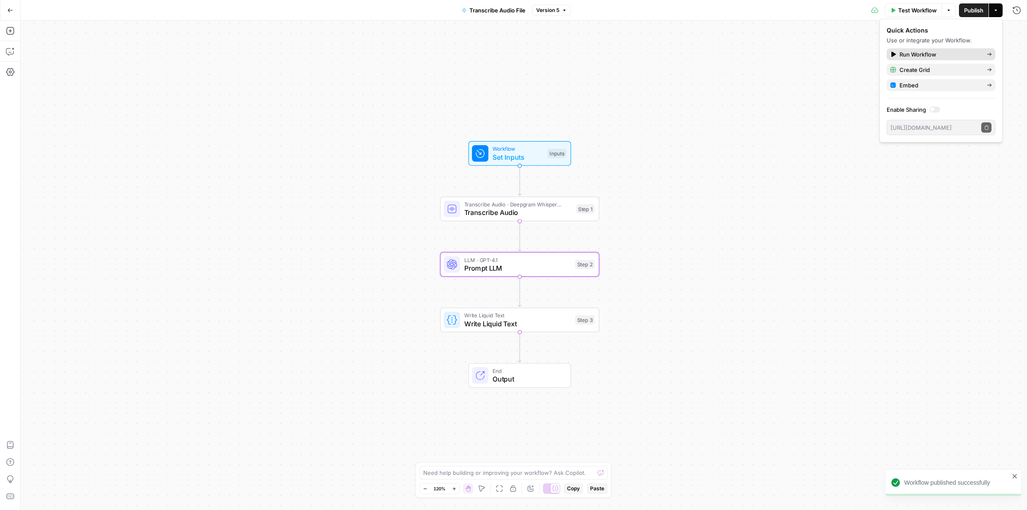
click at [906, 54] on span "Run Workflow" at bounding box center [939, 54] width 80 height 9
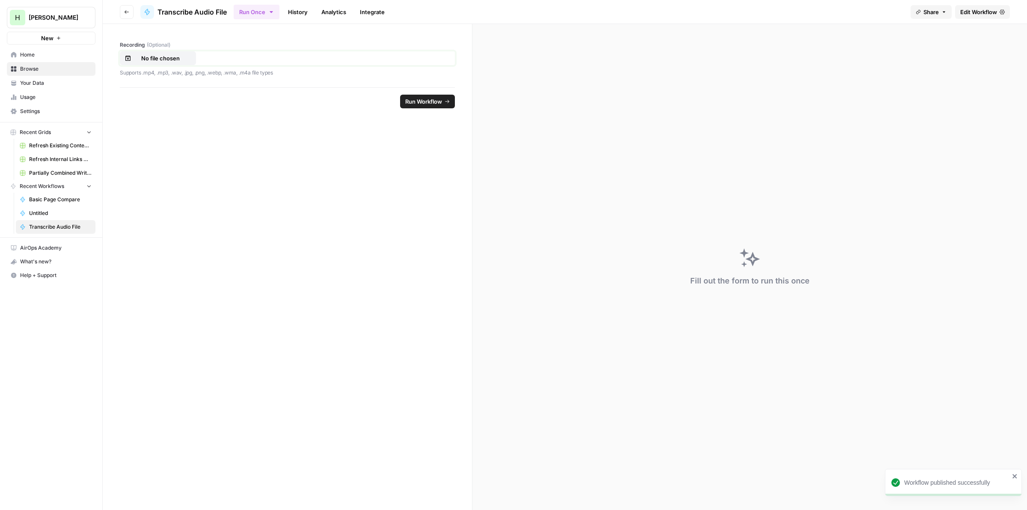
click at [164, 61] on p "No file chosen" at bounding box center [160, 58] width 55 height 9
click at [414, 97] on span "Run Workflow" at bounding box center [423, 101] width 37 height 9
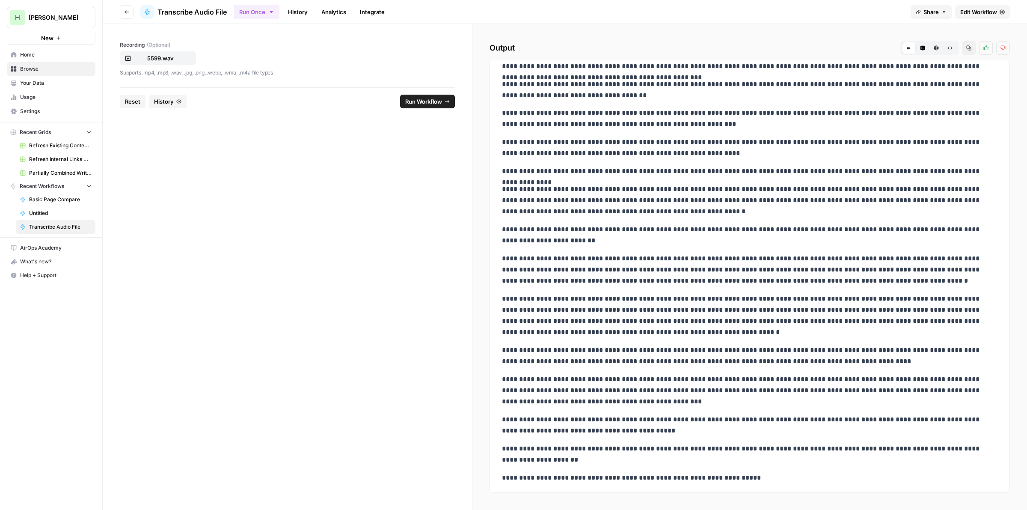
scroll to position [895, 0]
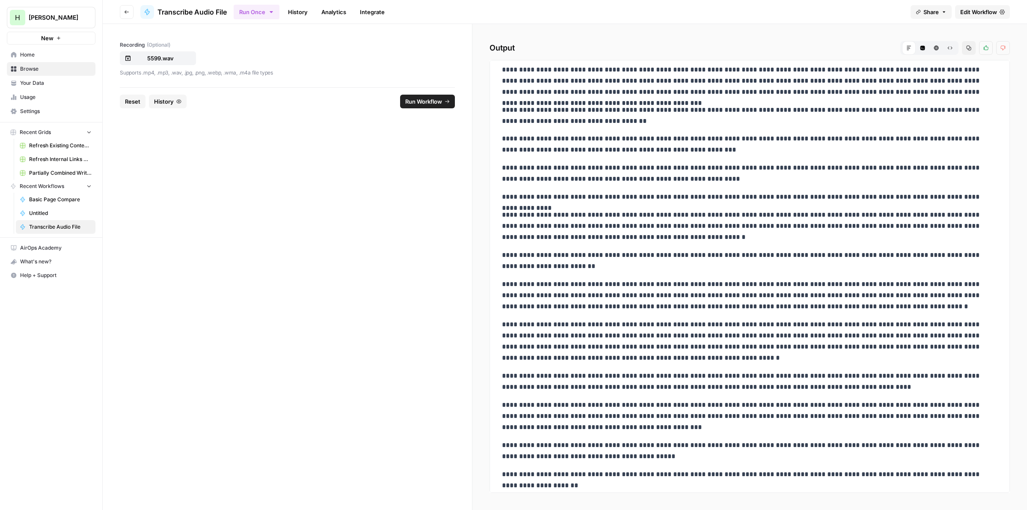
drag, startPoint x: 686, startPoint y: 376, endPoint x: 681, endPoint y: 356, distance: 20.7
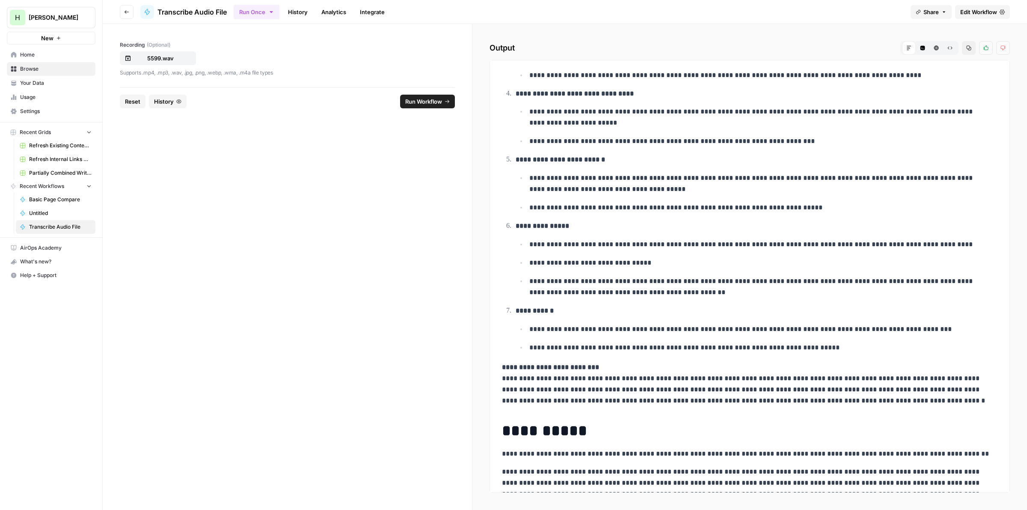
scroll to position [0, 0]
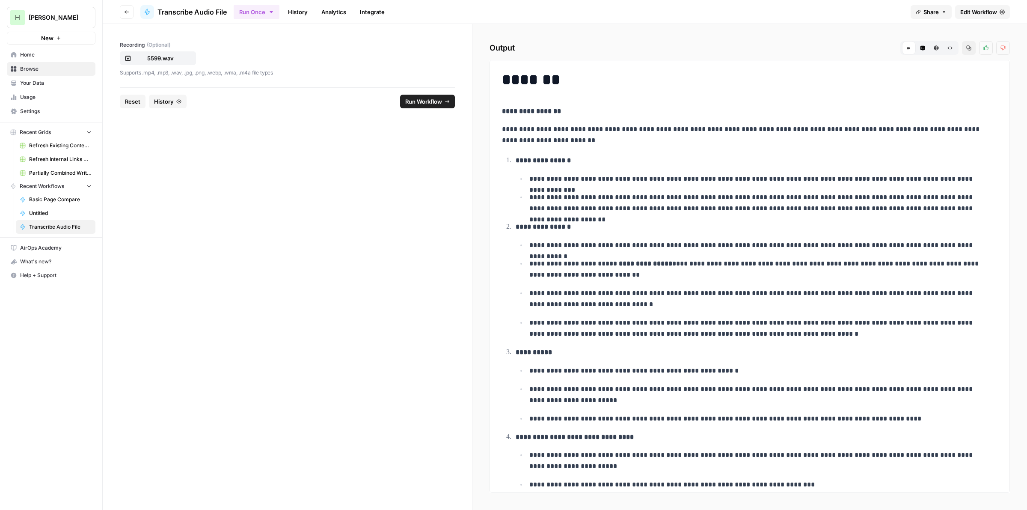
click at [561, 282] on ul "**********" at bounding box center [757, 289] width 482 height 100
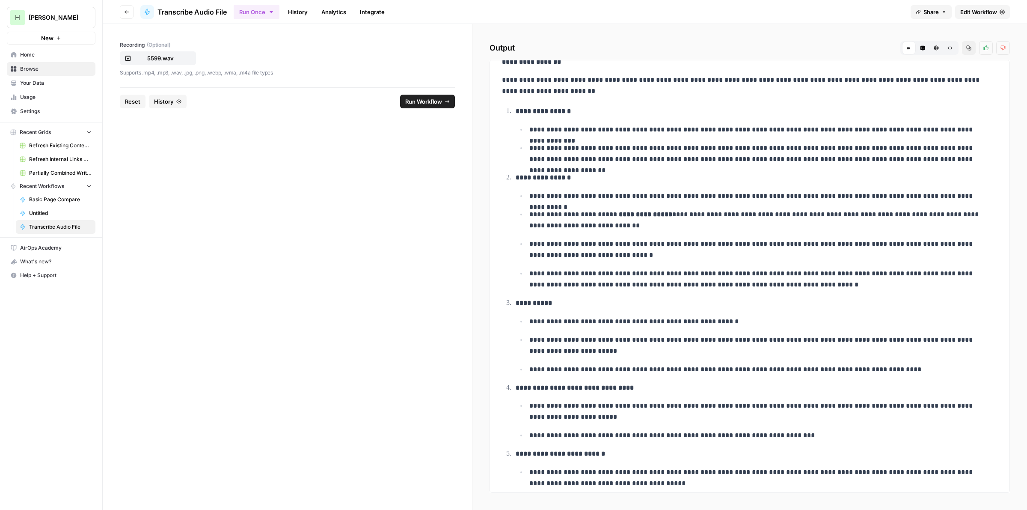
drag, startPoint x: 685, startPoint y: 257, endPoint x: 679, endPoint y: 285, distance: 28.4
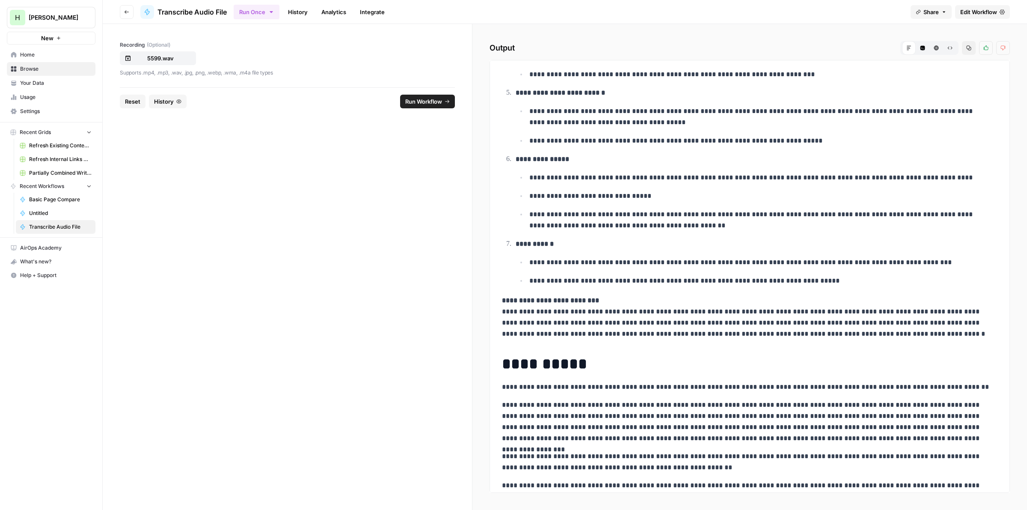
drag, startPoint x: 671, startPoint y: 222, endPoint x: 655, endPoint y: 294, distance: 74.0
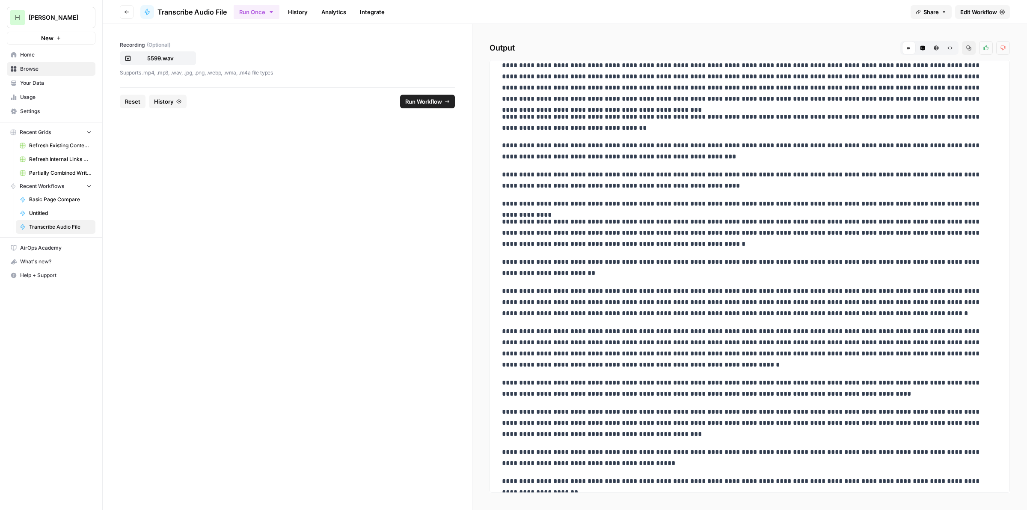
scroll to position [591, 0]
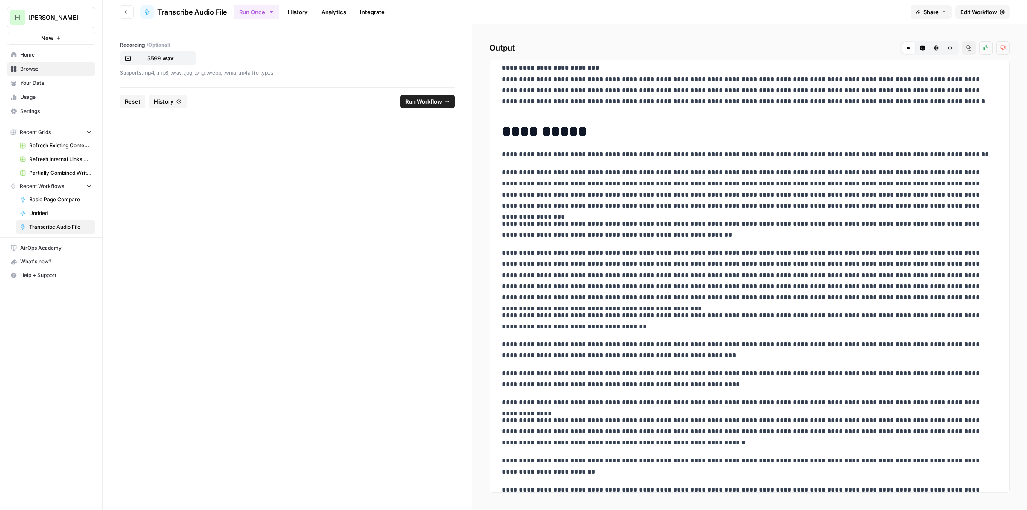
drag, startPoint x: 573, startPoint y: 214, endPoint x: 570, endPoint y: 243, distance: 28.8
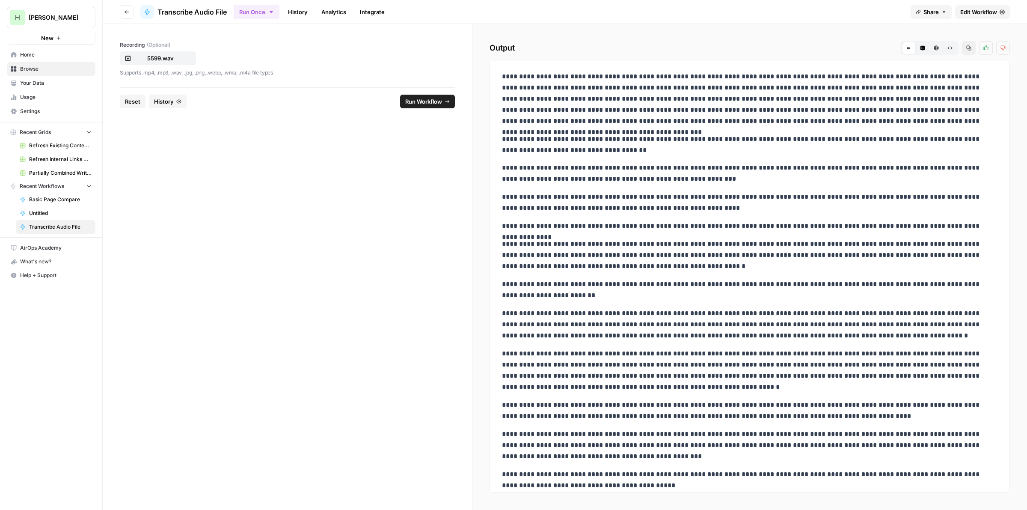
drag, startPoint x: 617, startPoint y: 183, endPoint x: 614, endPoint y: 244, distance: 60.8
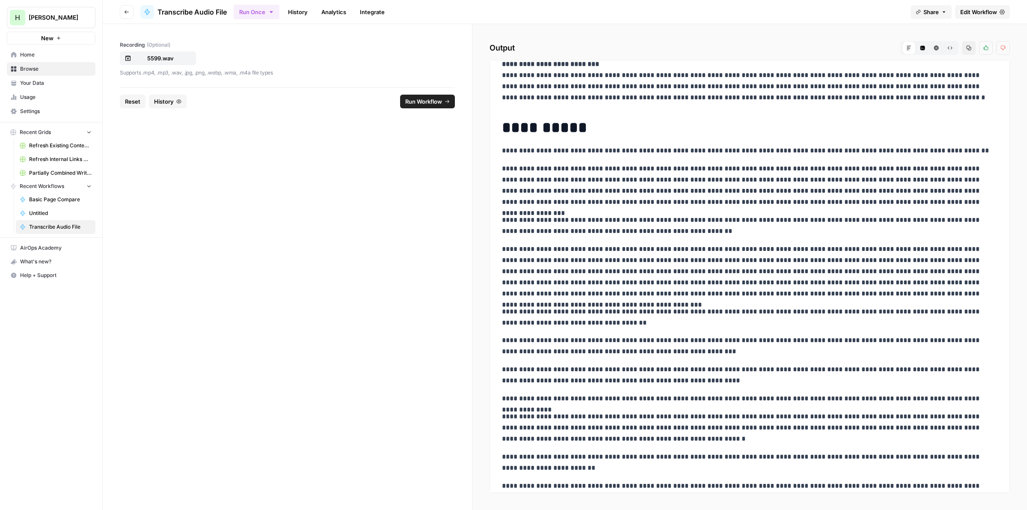
scroll to position [645, 0]
drag, startPoint x: 605, startPoint y: 474, endPoint x: 490, endPoint y: 137, distance: 356.1
click at [490, 137] on div "**********" at bounding box center [749, 276] width 520 height 433
copy div "**********"
click at [983, 8] on span "Edit Workflow" at bounding box center [978, 12] width 37 height 9
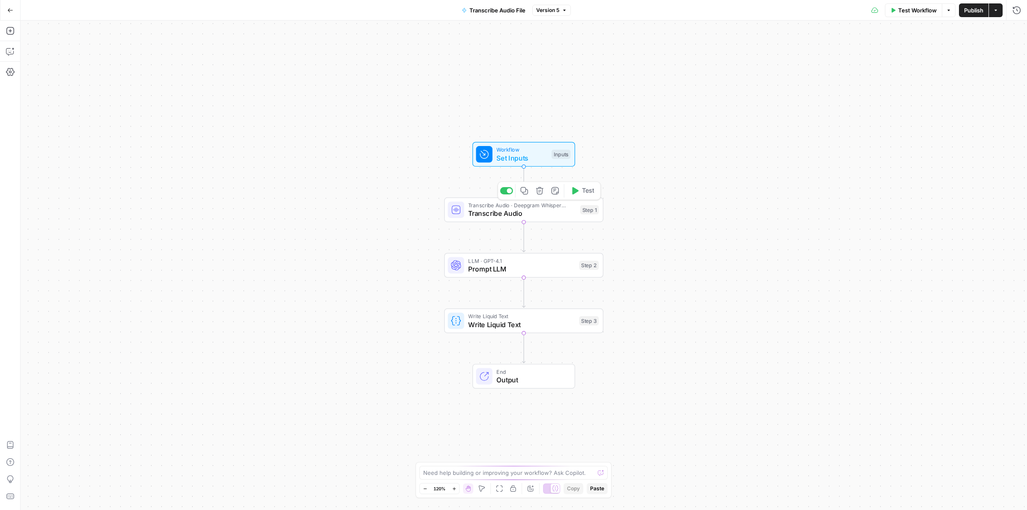
click at [462, 219] on div "Transcribe Audio · Deepgram Whisper Large Transcribe Audio Step 1 Copy step Del…" at bounding box center [523, 209] width 159 height 25
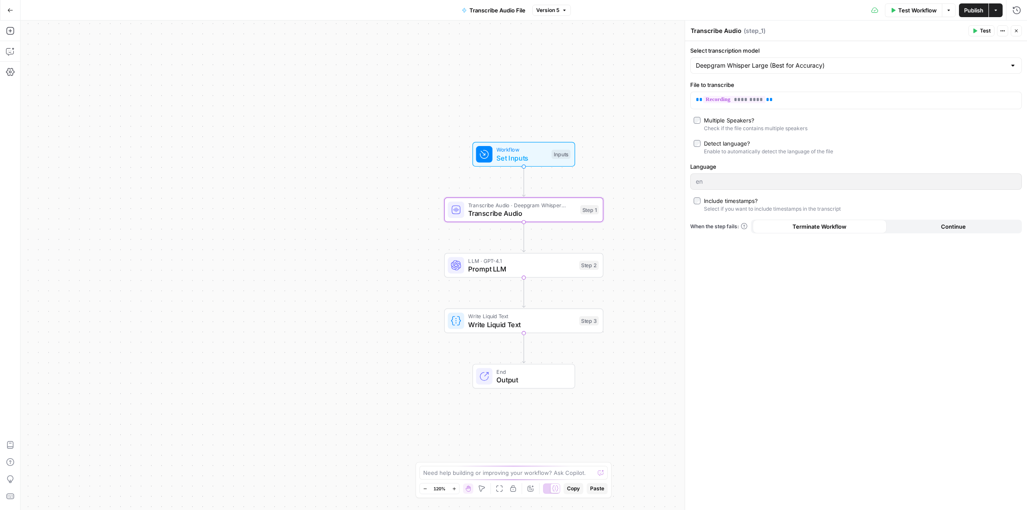
click at [766, 70] on div "Deepgram Whisper Large (Best for Accuracy)" at bounding box center [856, 65] width 332 height 16
type input "Deepgram Whisper Large (Best for Accuracy)"
click at [611, 85] on div "Workflow Set Inputs Inputs Transcribe Audio · Deepgram Whisper Large Transcribe…" at bounding box center [524, 265] width 1006 height 489
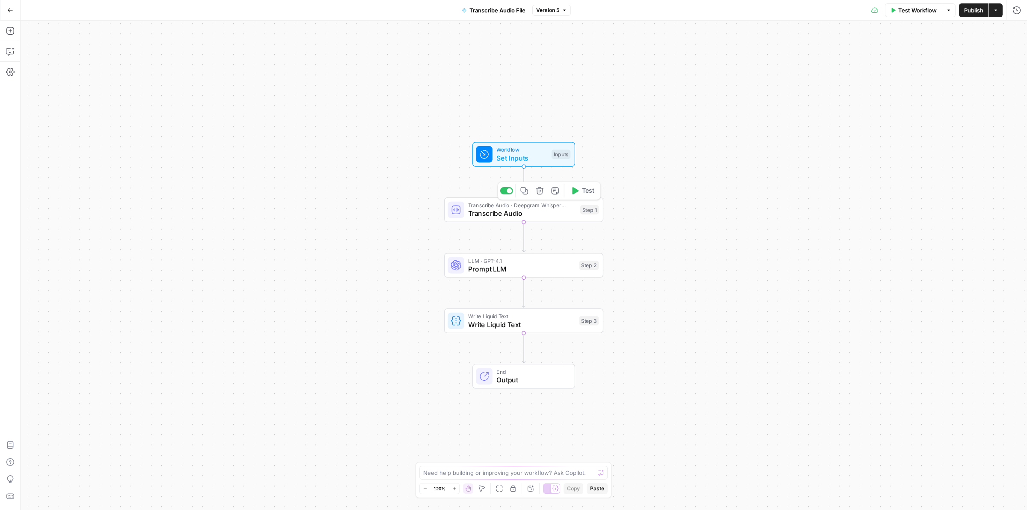
click at [565, 210] on span "Transcribe Audio" at bounding box center [522, 213] width 108 height 10
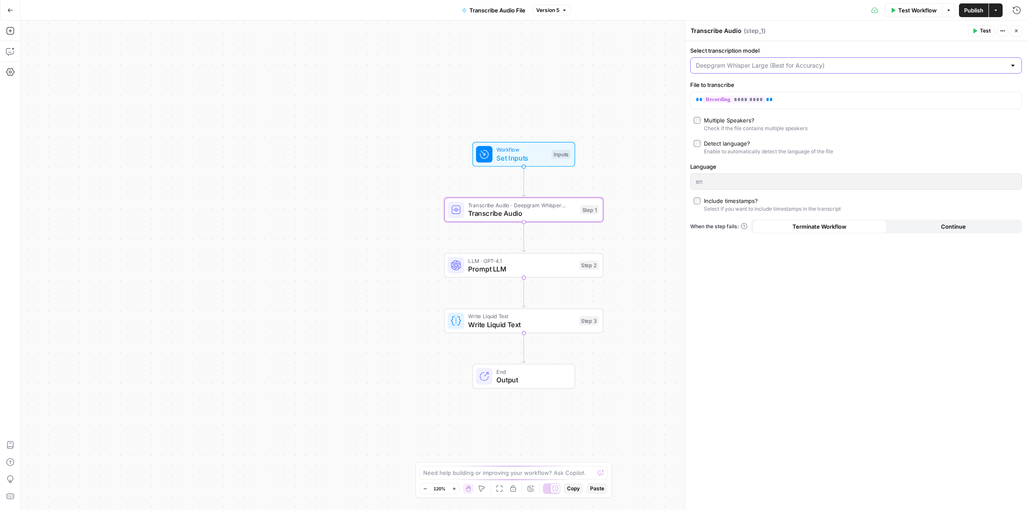
click at [779, 65] on input "Select transcription model" at bounding box center [851, 65] width 310 height 9
type input "Deepgram Whisper Large (Best for Accuracy)"
click at [479, 67] on div "Workflow Set Inputs Inputs Transcribe Audio · Deepgram Whisper Large Transcribe…" at bounding box center [524, 265] width 1006 height 489
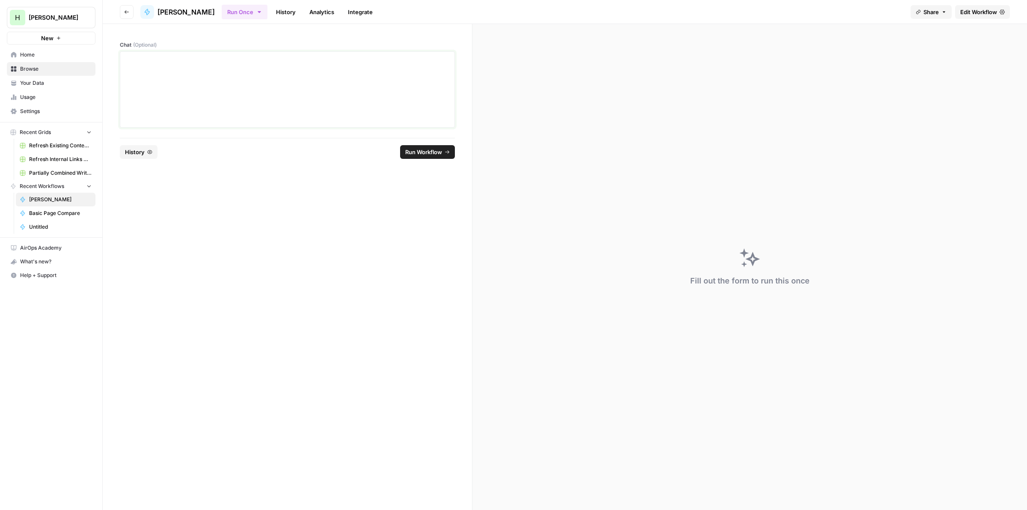
click at [192, 73] on div at bounding box center [287, 89] width 324 height 68
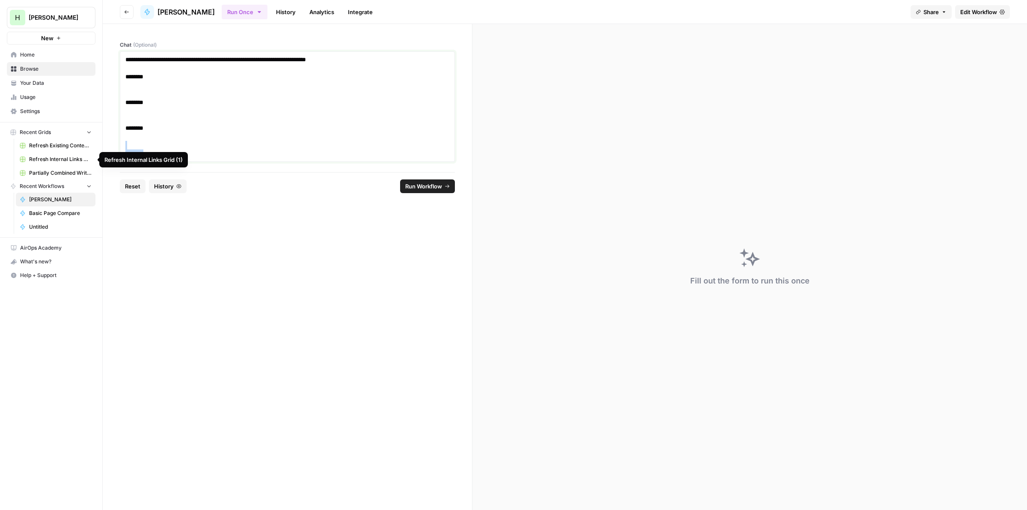
drag, startPoint x: 172, startPoint y: 147, endPoint x: 155, endPoint y: 155, distance: 18.6
click at [155, 155] on body "**********" at bounding box center [513, 255] width 1027 height 510
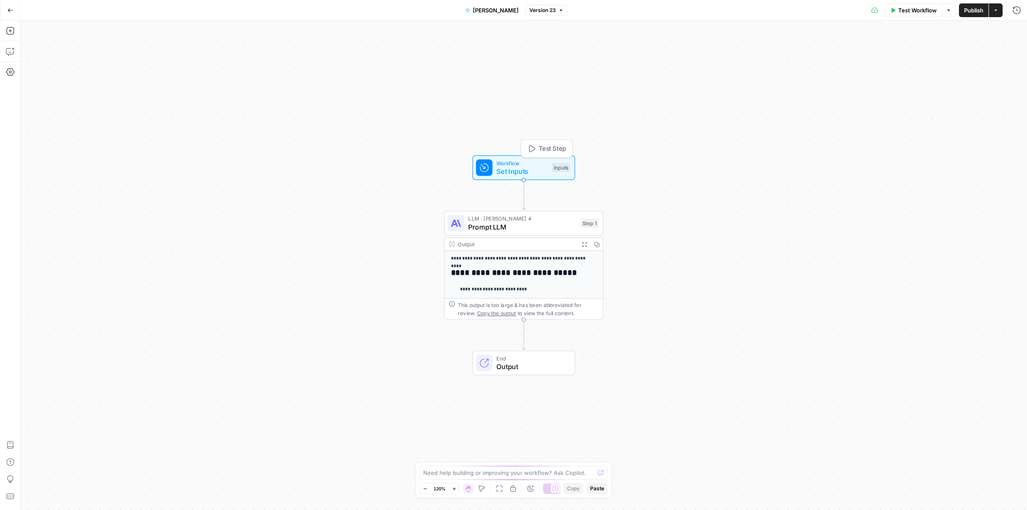
click at [513, 167] on span "Set Inputs" at bounding box center [521, 171] width 51 height 10
click at [982, 52] on span "edit field" at bounding box center [987, 53] width 19 height 7
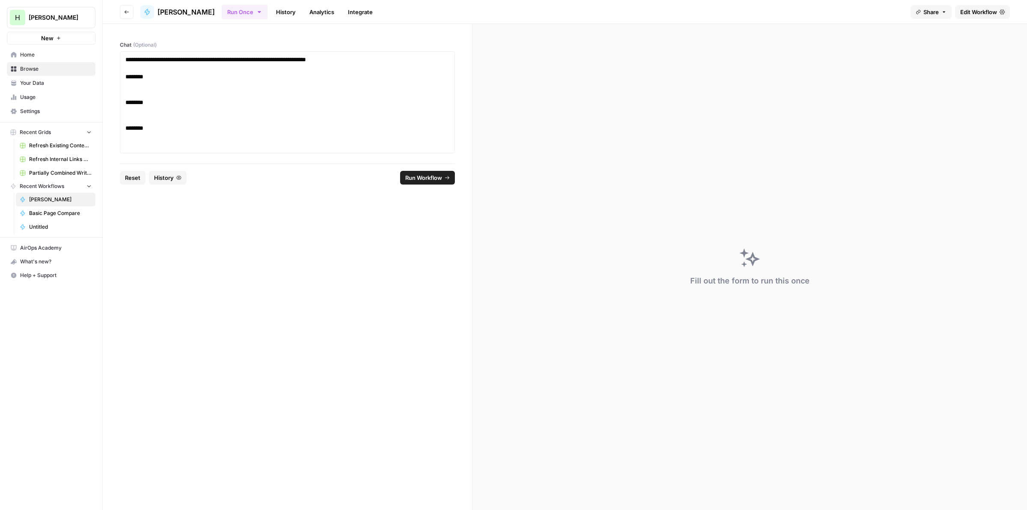
click at [860, 199] on div "Fill out the form to run this once" at bounding box center [749, 267] width 554 height 486
click at [131, 87] on p at bounding box center [287, 85] width 324 height 9
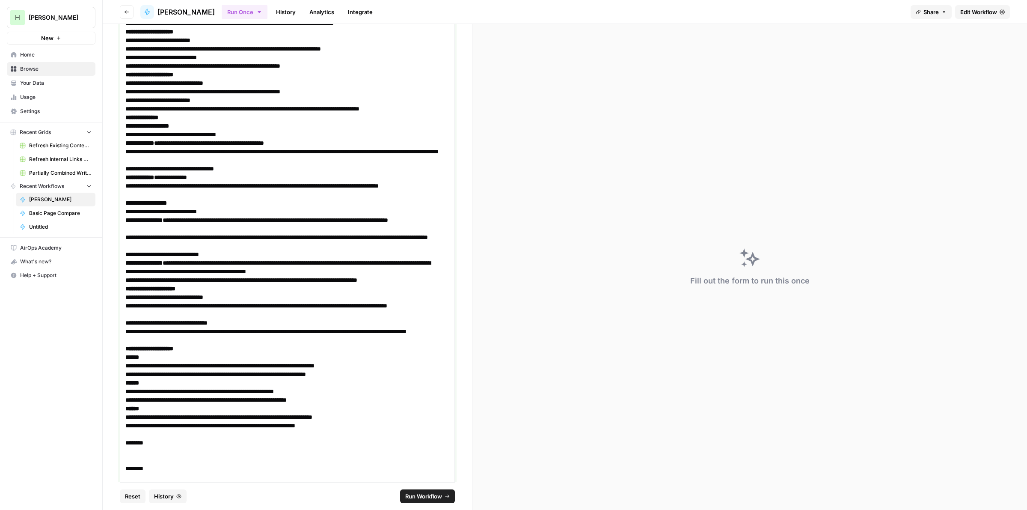
scroll to position [435, 0]
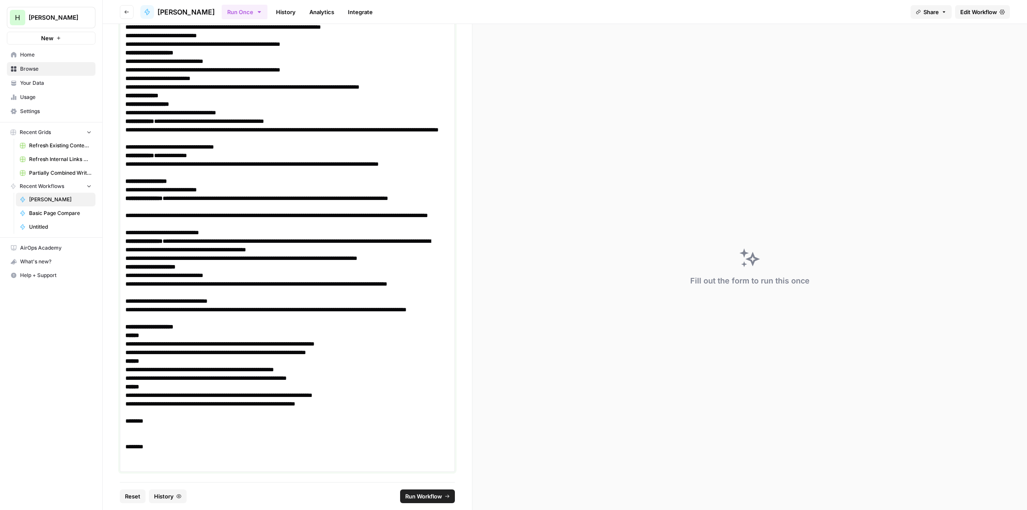
click at [308, 212] on p "**********" at bounding box center [283, 219] width 316 height 17
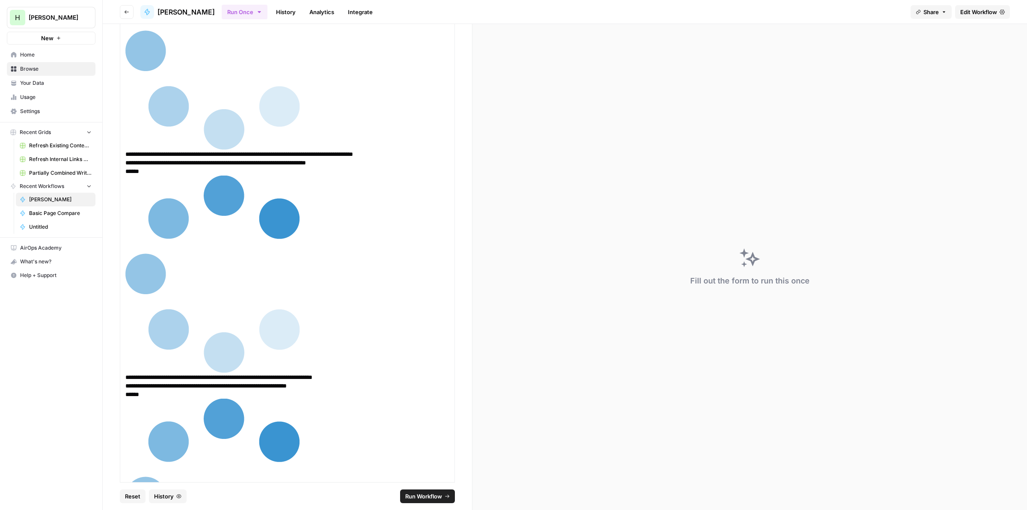
scroll to position [3624, 0]
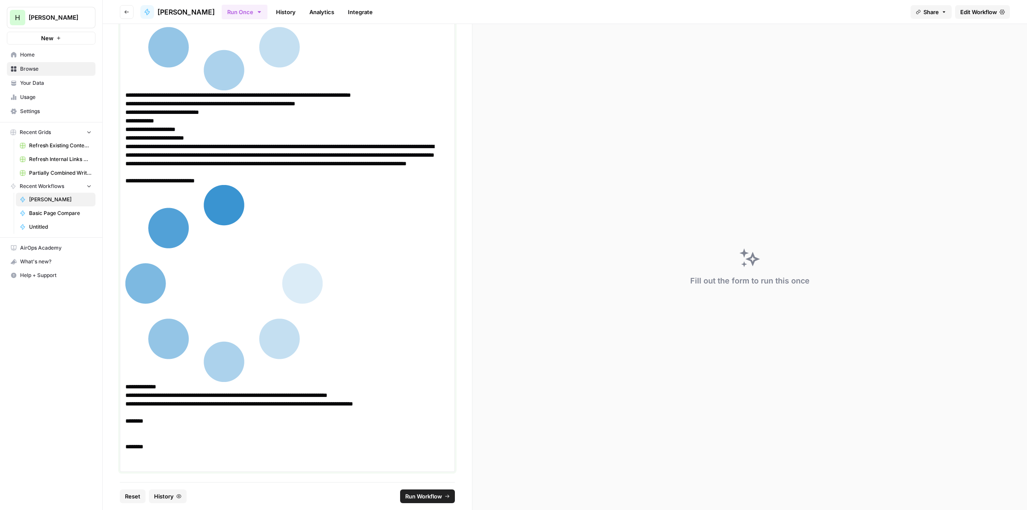
click at [145, 432] on p at bounding box center [287, 429] width 324 height 9
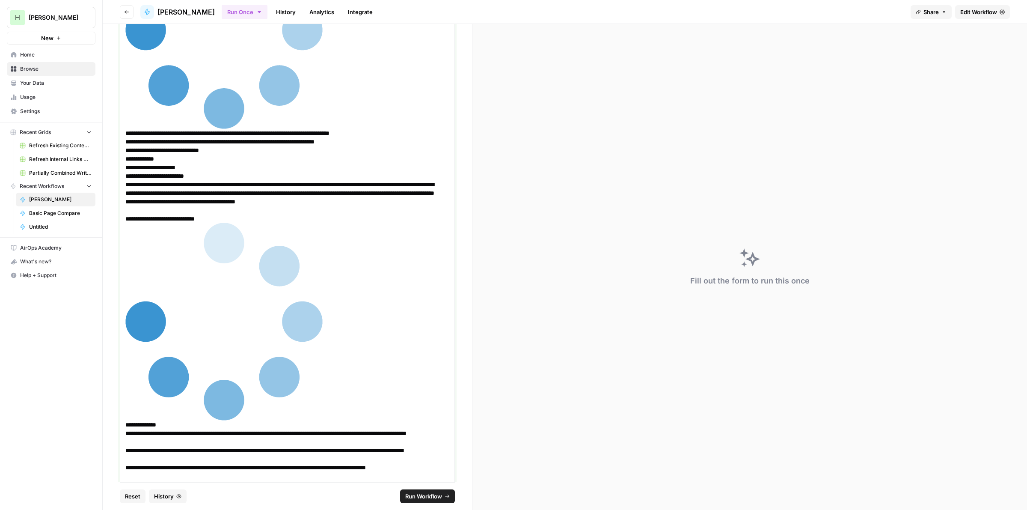
scroll to position [7507, 0]
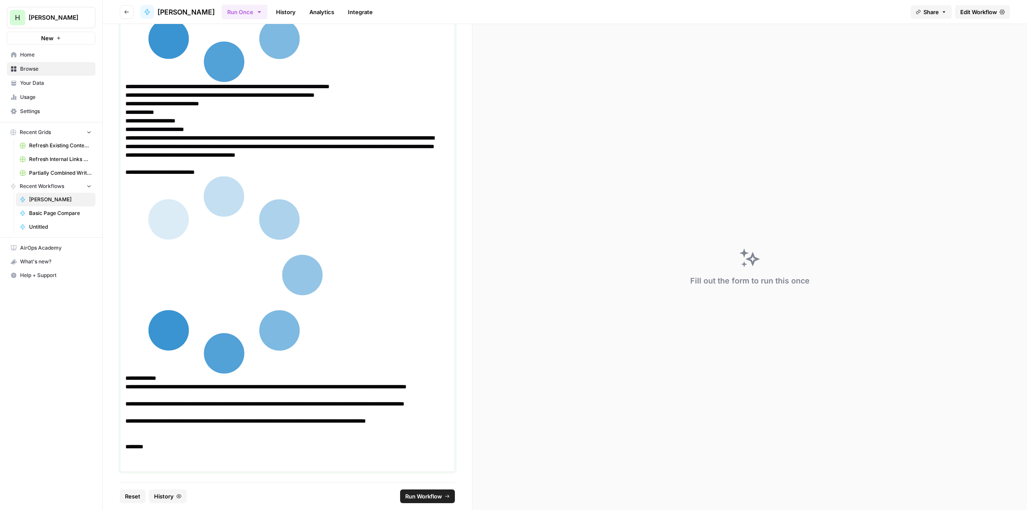
click at [279, 412] on p "**********" at bounding box center [283, 407] width 316 height 17
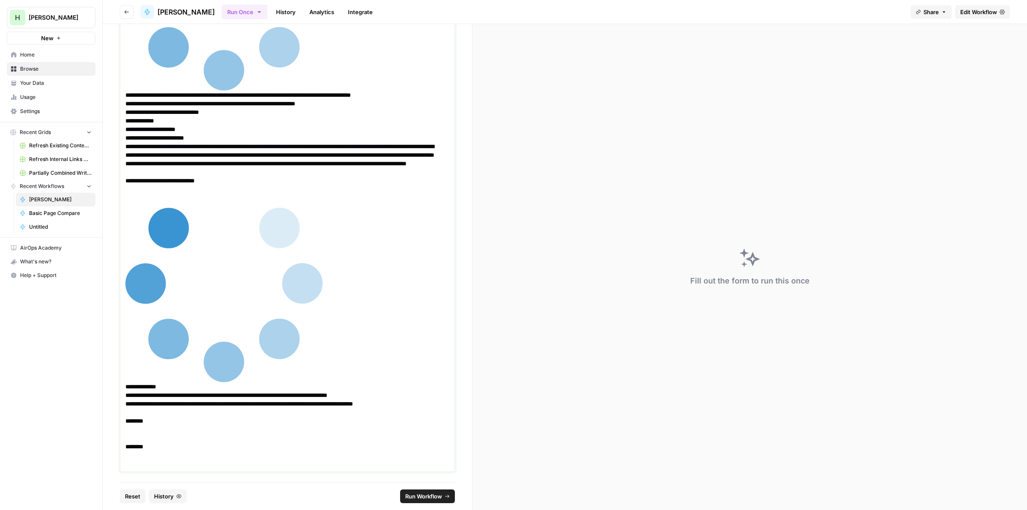
scroll to position [0, 0]
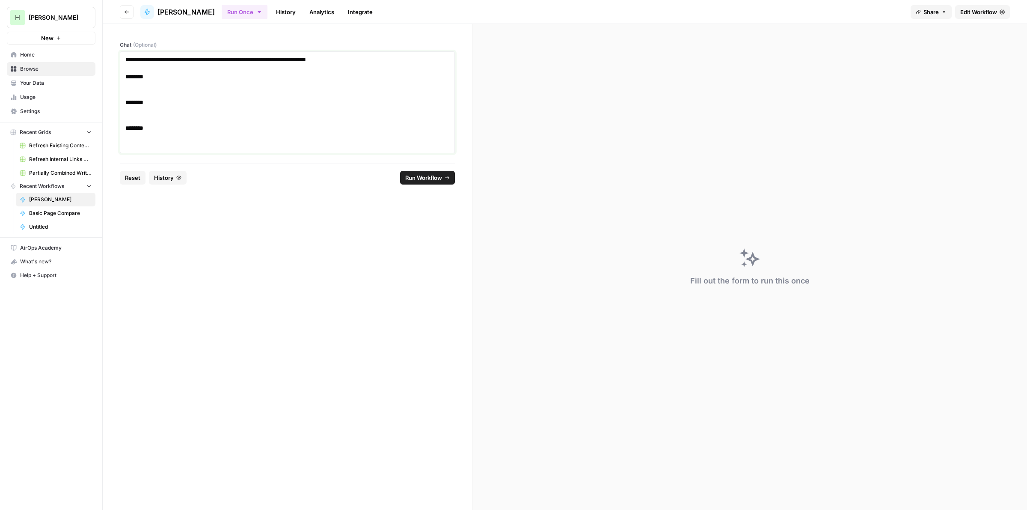
click at [131, 83] on p at bounding box center [287, 85] width 324 height 9
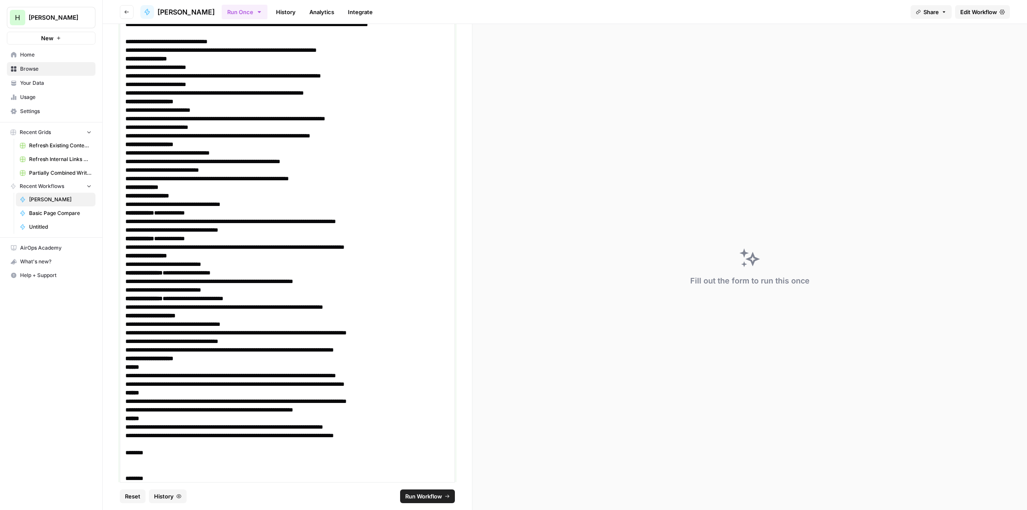
scroll to position [332, 0]
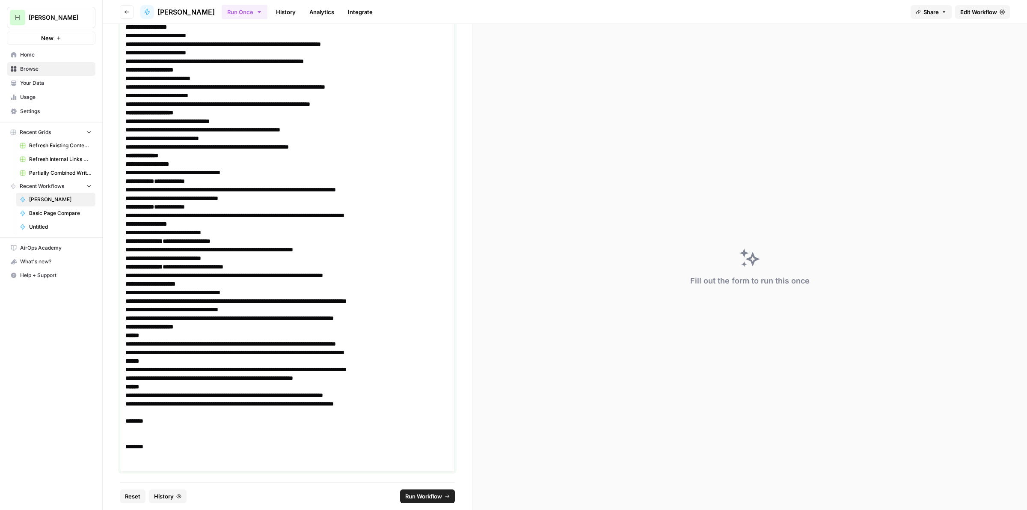
click at [156, 427] on p at bounding box center [287, 429] width 324 height 9
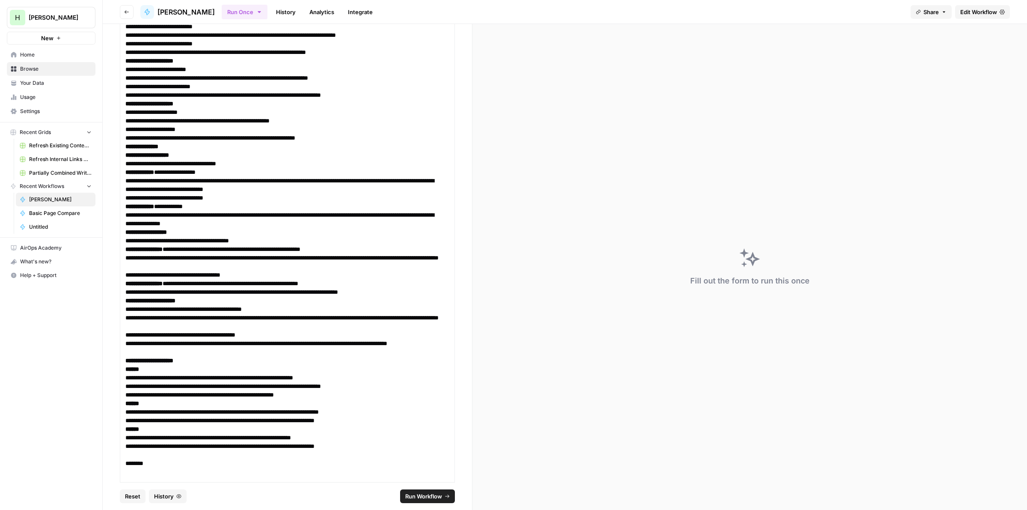
scroll to position [1034, 0]
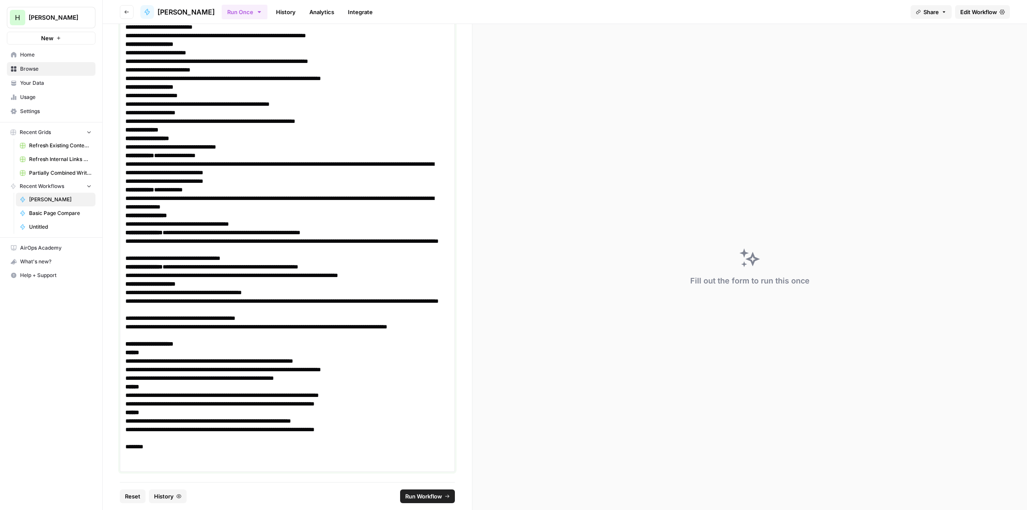
click at [148, 459] on p at bounding box center [287, 463] width 324 height 9
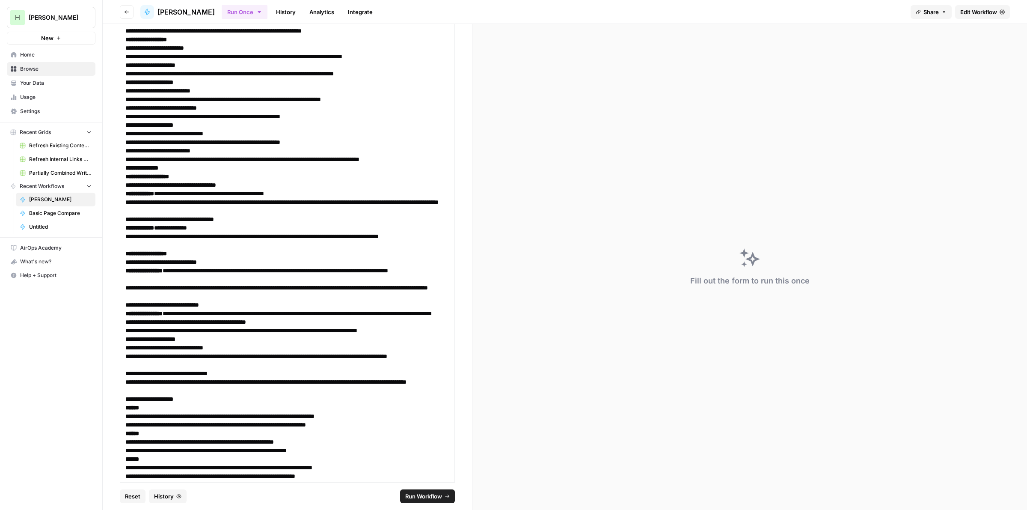
click at [414, 492] on span "Run Workflow" at bounding box center [423, 496] width 37 height 9
